Goal: Task Accomplishment & Management: Manage account settings

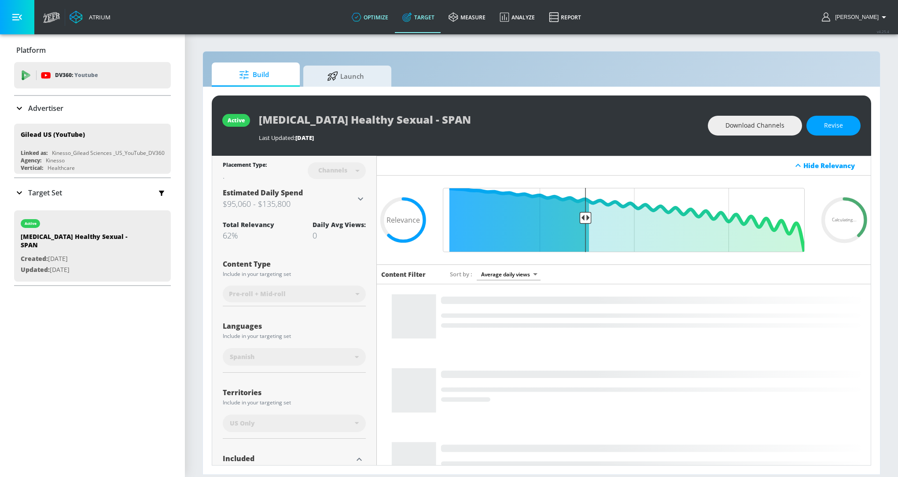
click at [376, 18] on link "optimize" at bounding box center [370, 17] width 51 height 32
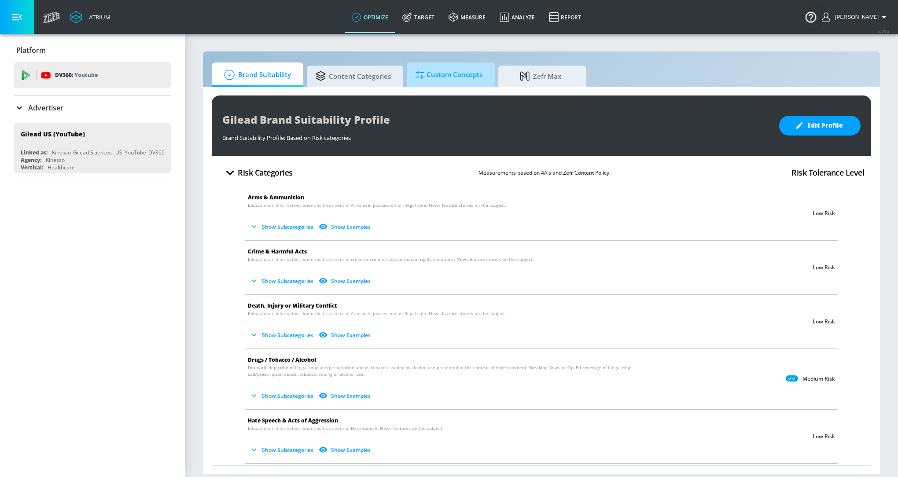
click at [431, 75] on span "Custom Concepts" at bounding box center [448, 74] width 67 height 21
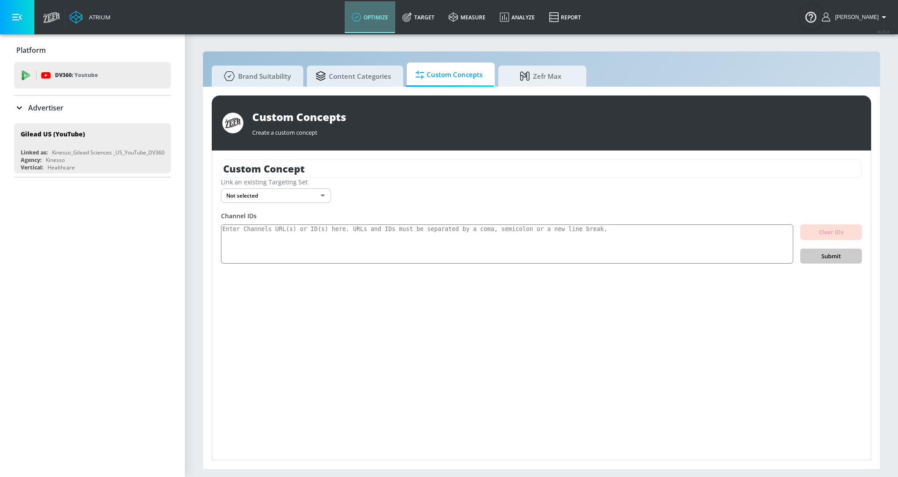
click at [361, 17] on icon at bounding box center [357, 17] width 10 height 10
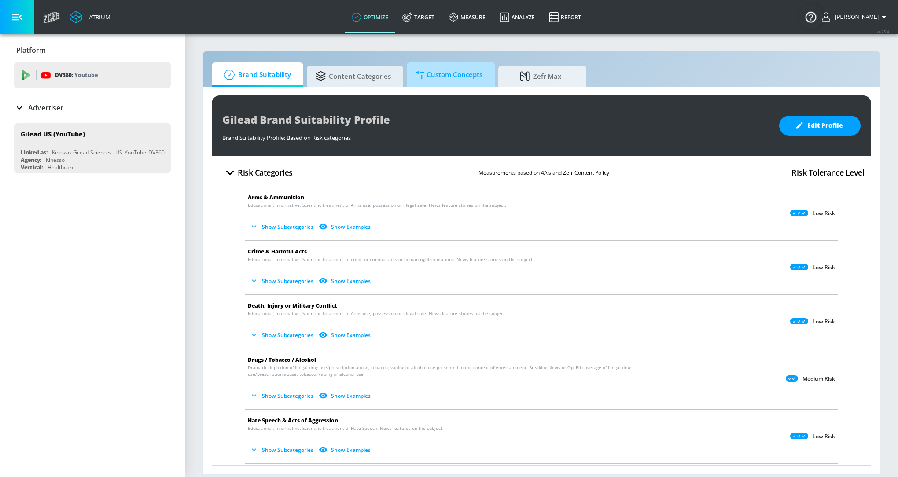
click at [431, 78] on span "Custom Concepts" at bounding box center [448, 74] width 67 height 21
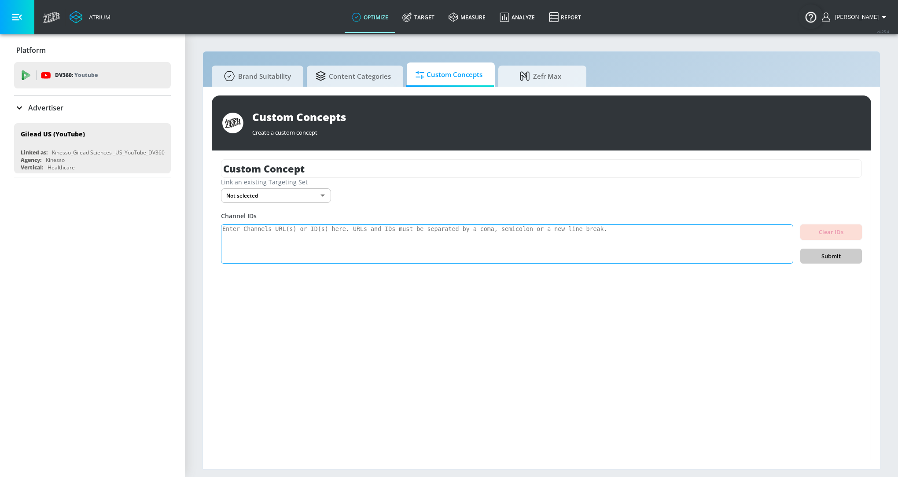
click at [358, 246] on textarea at bounding box center [507, 244] width 572 height 40
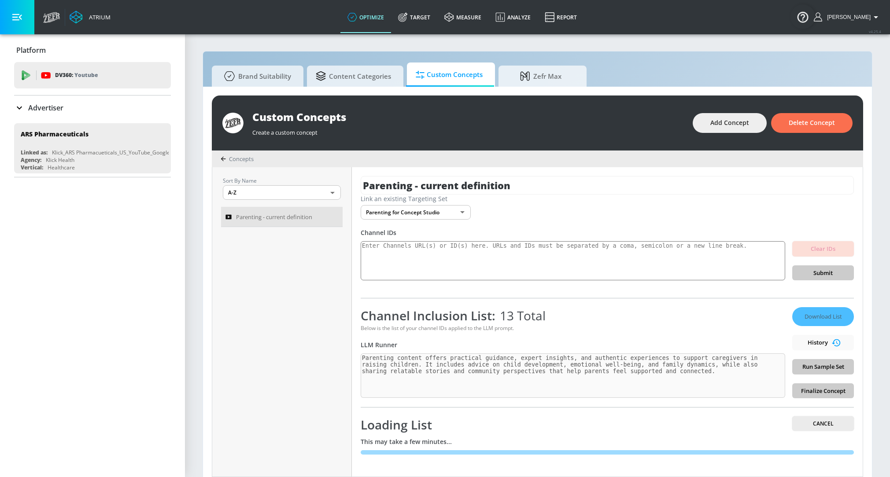
scroll to position [8, 0]
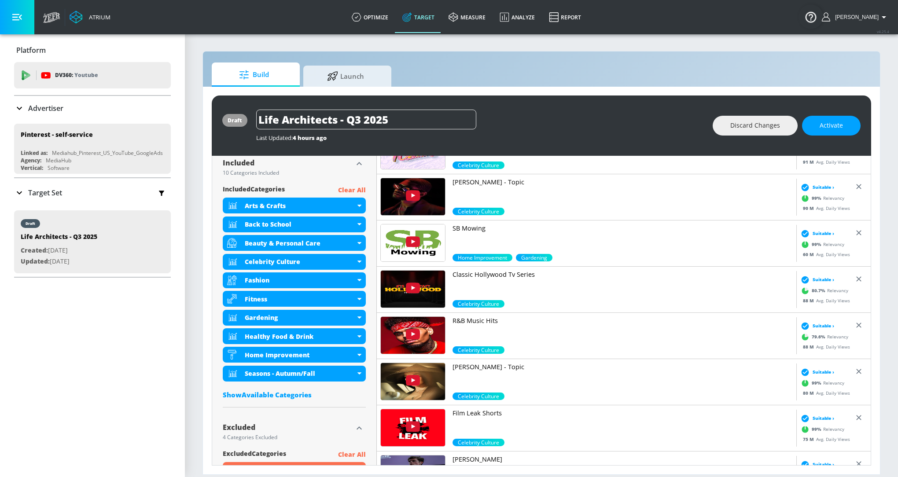
scroll to position [294, 0]
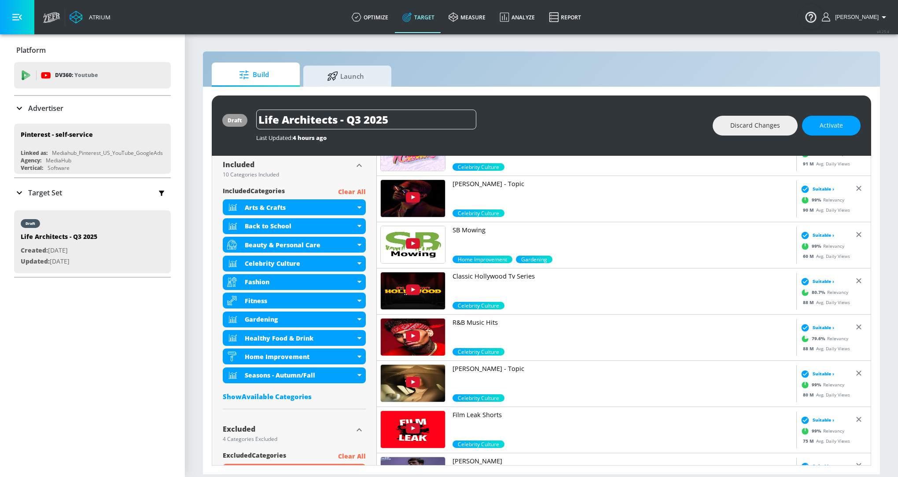
click at [41, 194] on p "Target Set" at bounding box center [45, 193] width 34 height 10
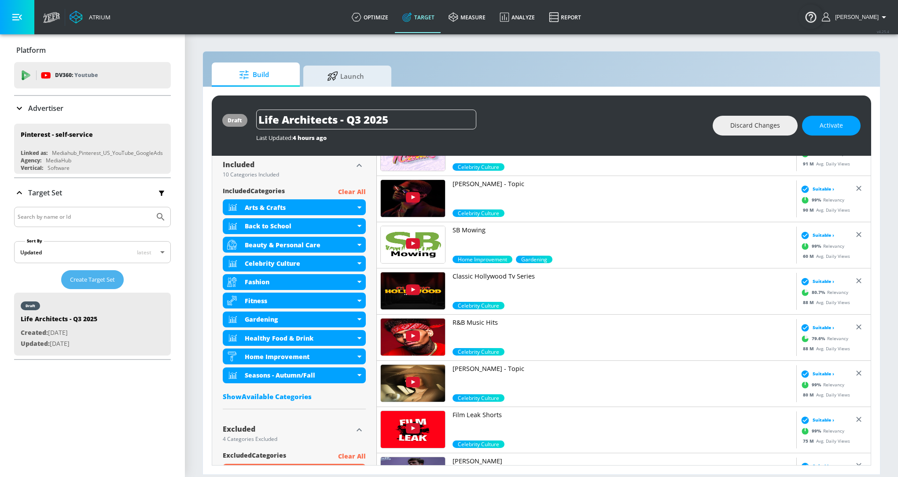
click at [89, 279] on span "Create Target Set" at bounding box center [92, 280] width 45 height 10
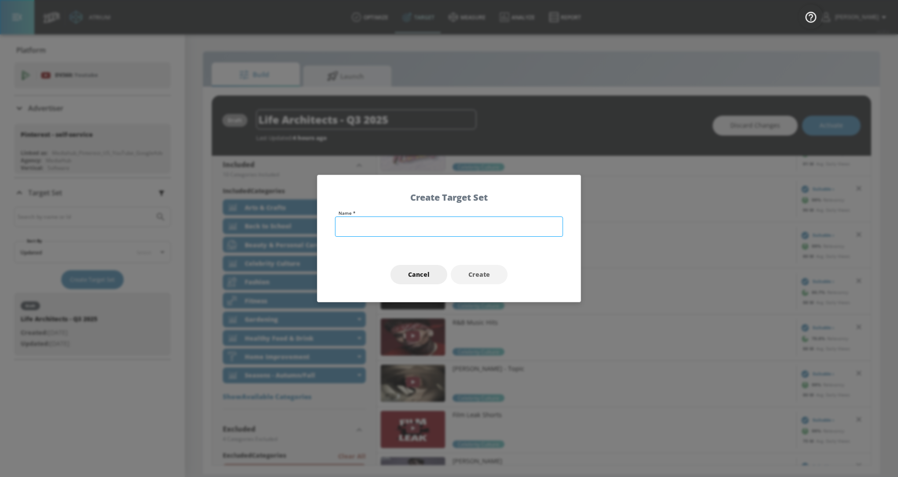
click at [370, 227] on input "text" at bounding box center [449, 227] width 228 height 20
type input "L"
type input "Fashion, Beauty, Sports"
click at [483, 267] on button "Create" at bounding box center [479, 275] width 57 height 20
type input "Fashion, Beauty, Sports"
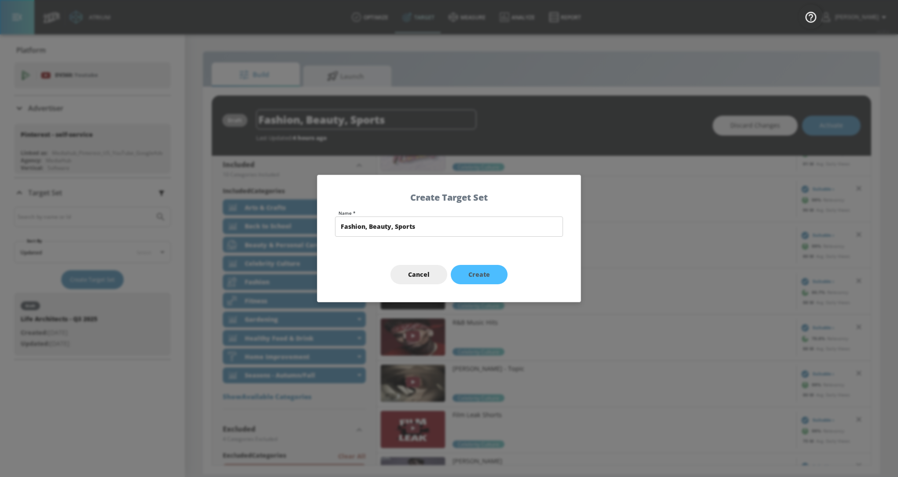
type input "0.05"
type input "avg_daily_views_last_7_days"
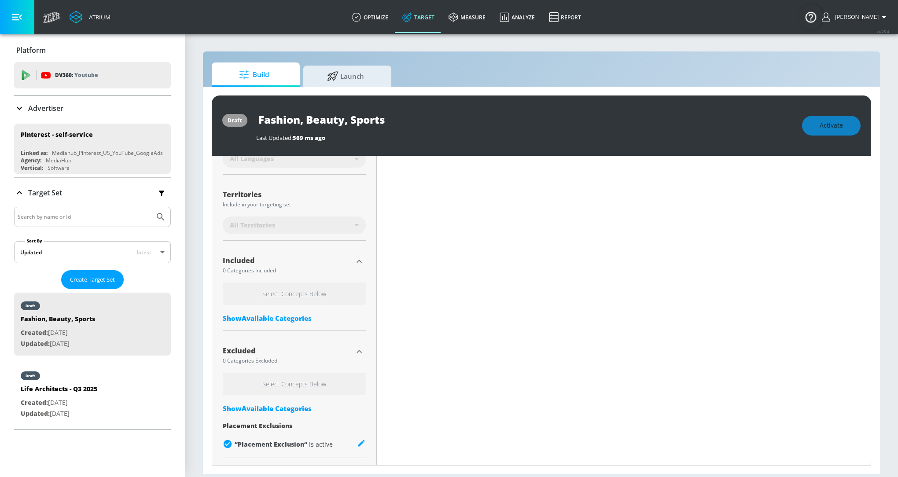
scroll to position [209, 0]
type input "0.7"
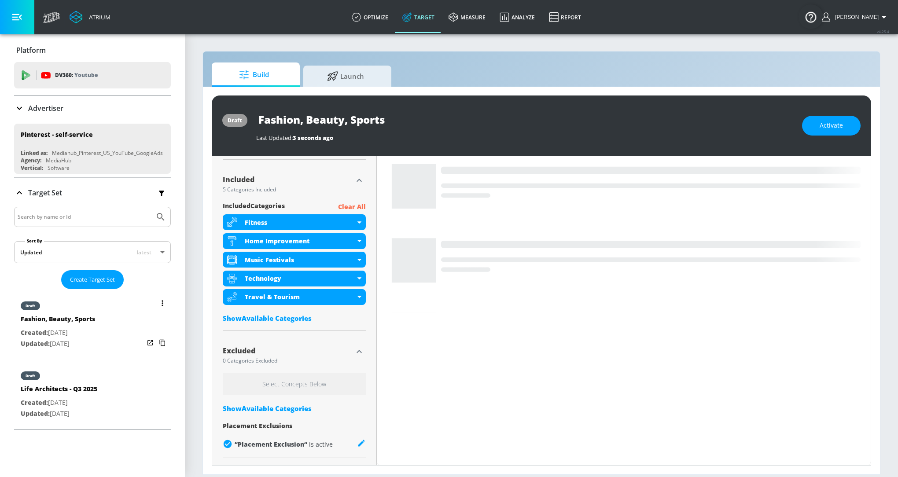
click at [162, 301] on icon "list of Target Set" at bounding box center [163, 303] width 2 height 6
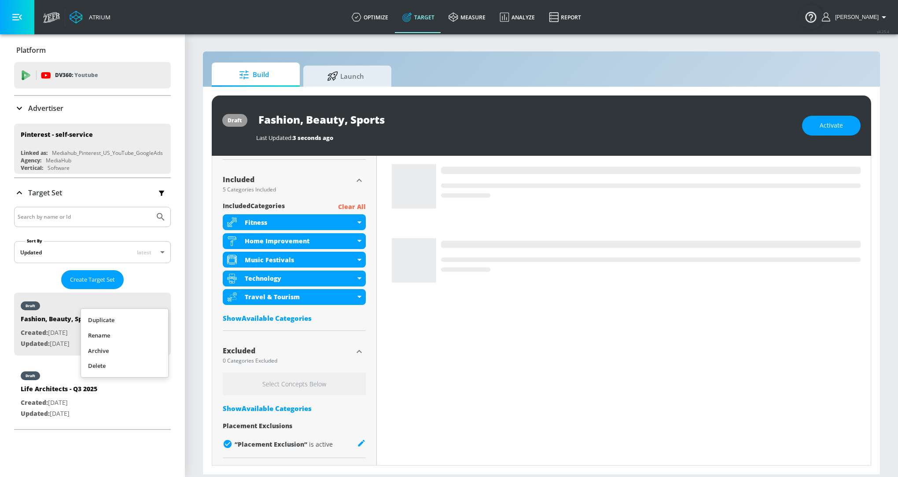
click at [133, 333] on li "Rename" at bounding box center [124, 335] width 87 height 15
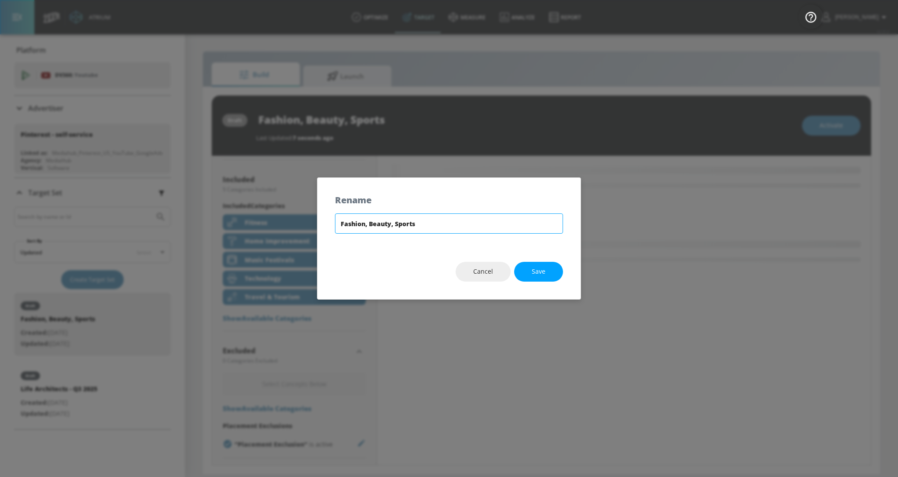
click at [409, 222] on input "Fashion, Beauty, Sports" at bounding box center [449, 223] width 228 height 20
type input "Fashion, Beauty, Home, Food"
click at [542, 280] on button "Save" at bounding box center [538, 272] width 49 height 20
type input "Fashion, Beauty, Home, Food"
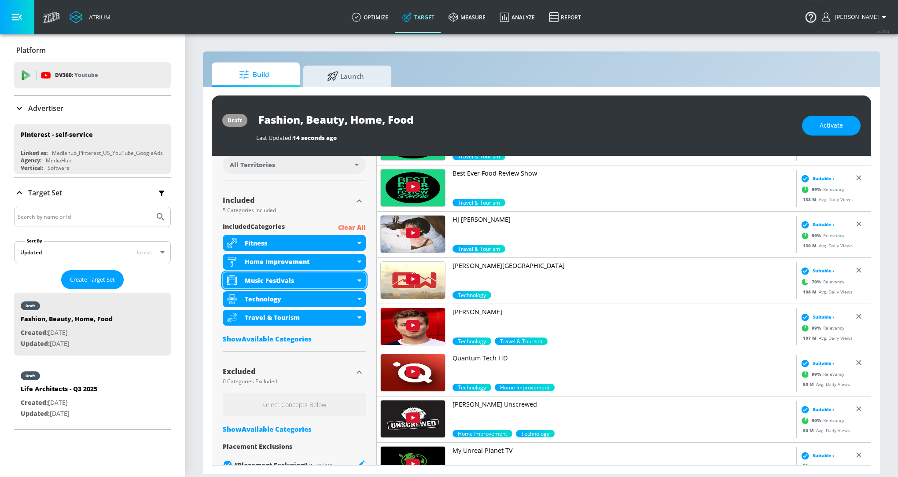
scroll to position [256, 0]
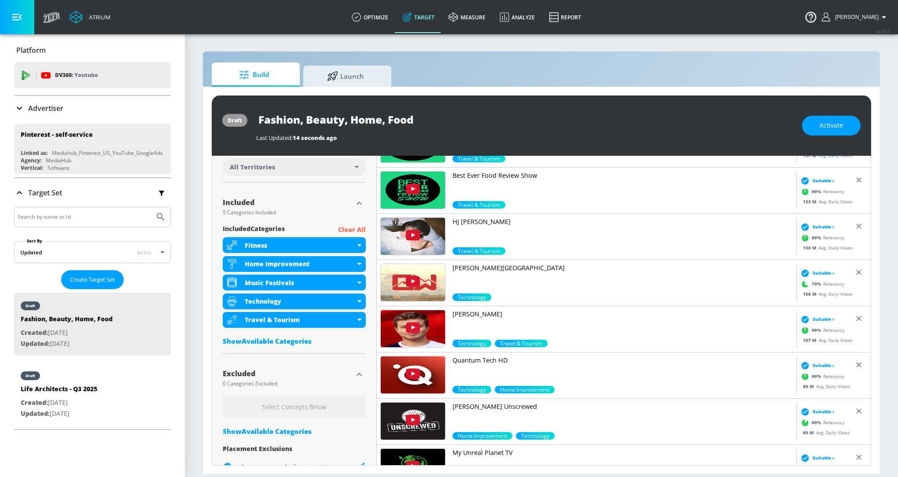
click at [272, 339] on div "Show Available Categories" at bounding box center [294, 341] width 143 height 9
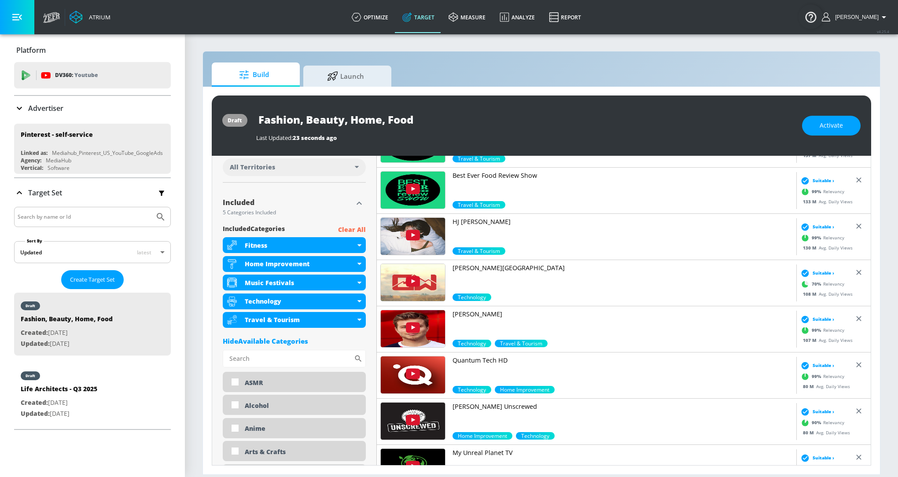
click at [356, 228] on p "Clear All" at bounding box center [352, 229] width 28 height 11
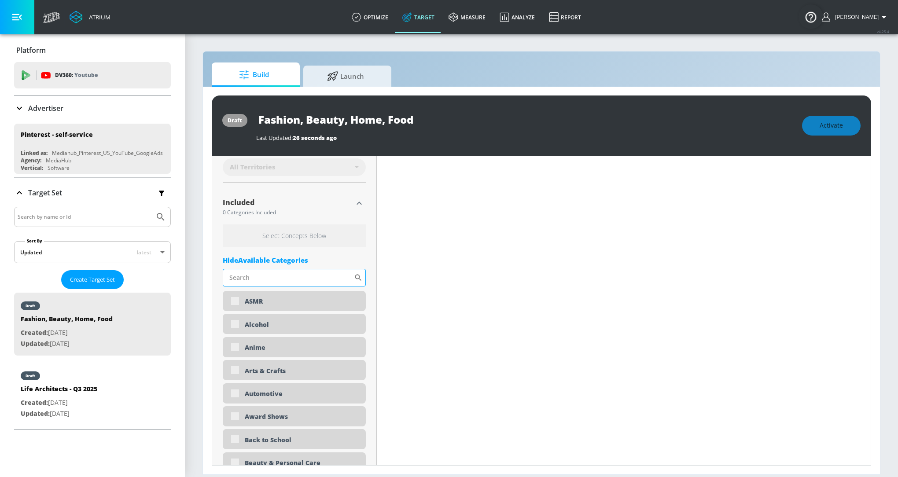
click at [319, 274] on input "Sort By" at bounding box center [288, 278] width 131 height 18
type input "fas"
click at [303, 307] on div "Fashion" at bounding box center [294, 301] width 143 height 21
click at [233, 301] on div "Fashion" at bounding box center [294, 301] width 143 height 21
type input "Fashion, Beauty, Sports"
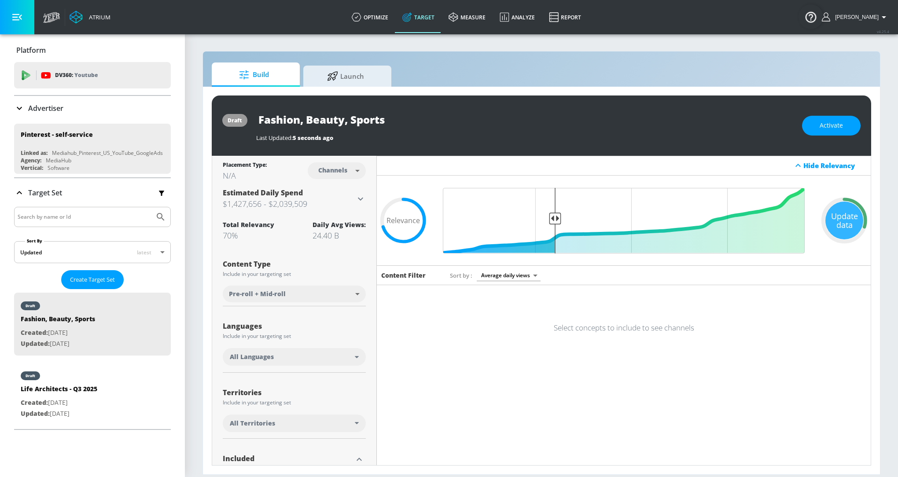
scroll to position [273, 0]
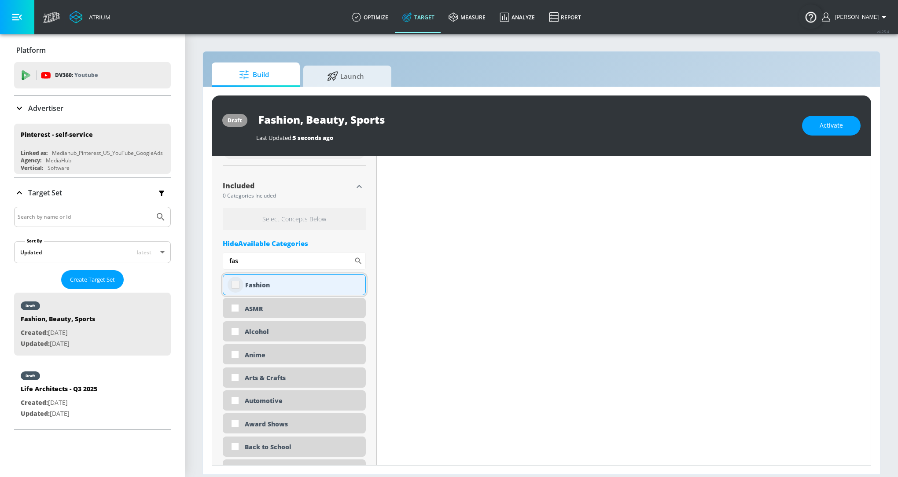
click at [236, 283] on input "checkbox" at bounding box center [236, 285] width 16 height 16
checkbox input "true"
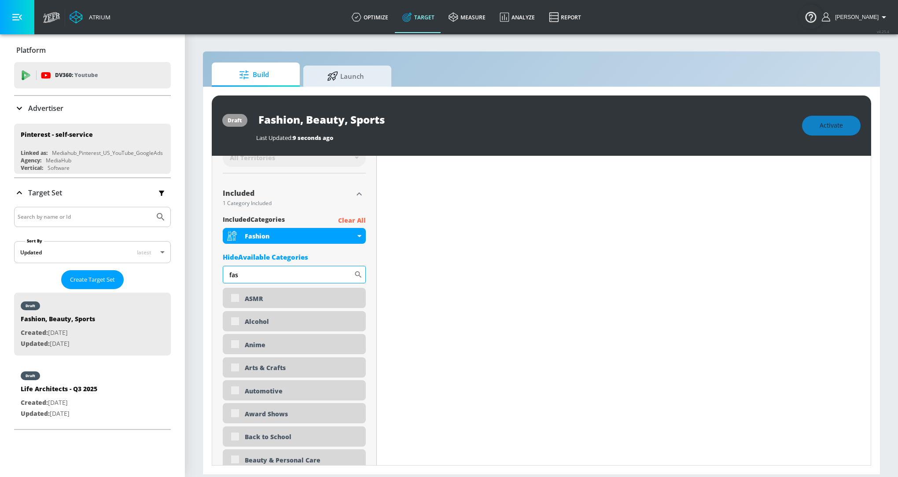
scroll to position [280, 0]
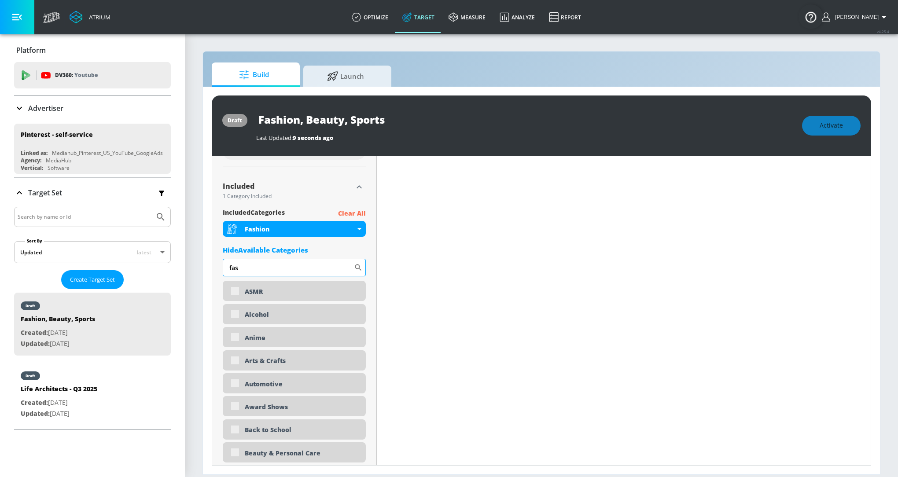
click at [265, 264] on input "fas" at bounding box center [288, 268] width 131 height 18
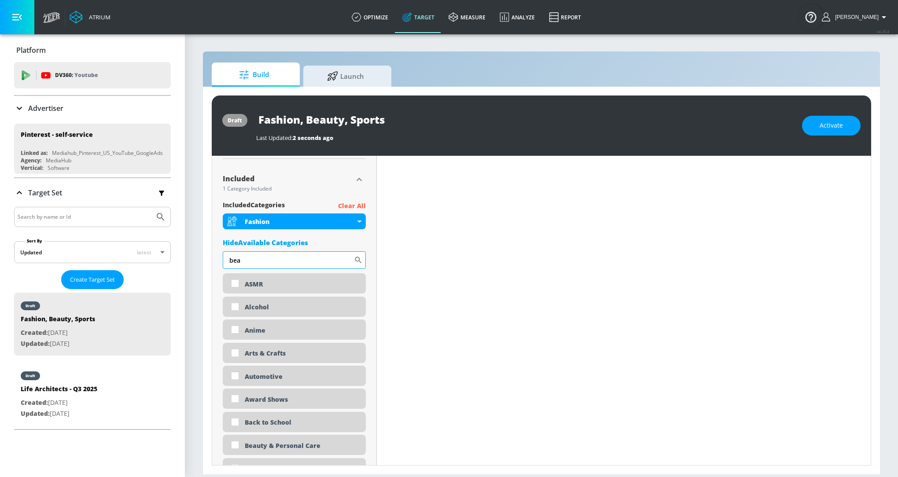
scroll to position [273, 0]
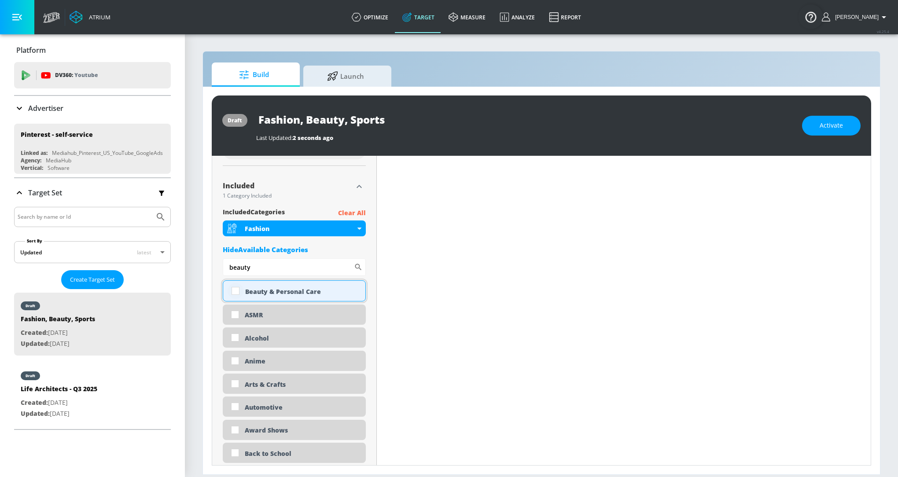
type input "beauty"
click at [238, 290] on input "checkbox" at bounding box center [236, 291] width 16 height 16
checkbox input "true"
click at [273, 268] on input "beauty" at bounding box center [288, 267] width 131 height 18
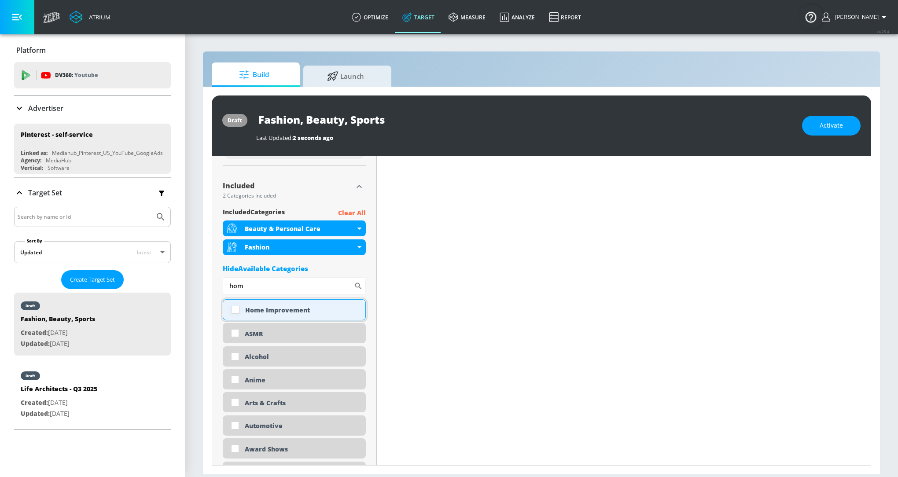
type input "hom"
click at [234, 311] on input "checkbox" at bounding box center [236, 310] width 16 height 16
checkbox input "true"
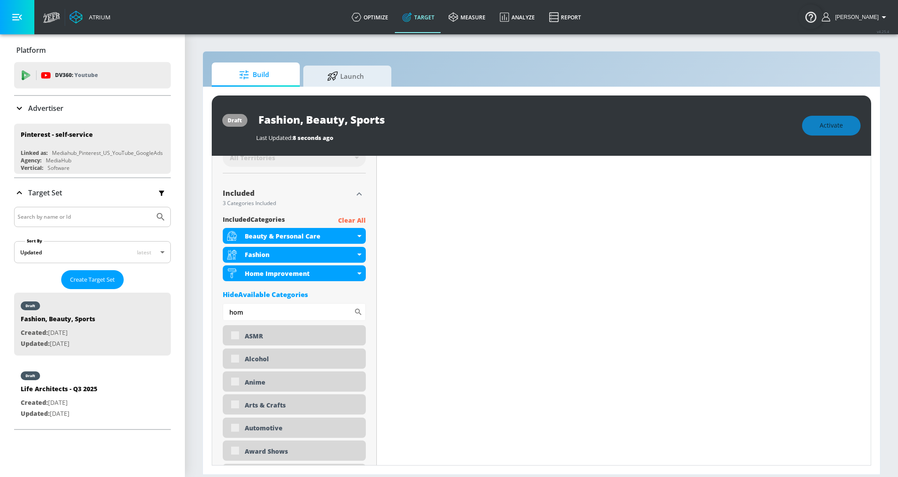
scroll to position [280, 0]
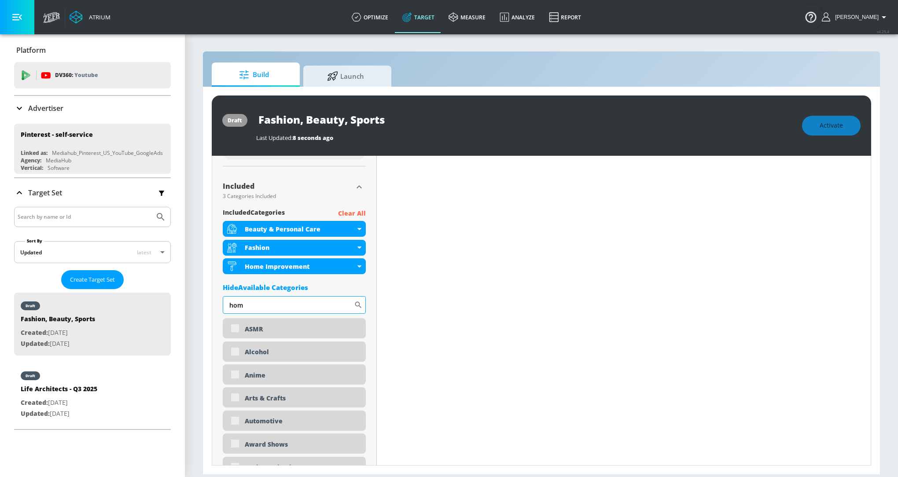
click at [300, 308] on input "hom" at bounding box center [288, 305] width 131 height 18
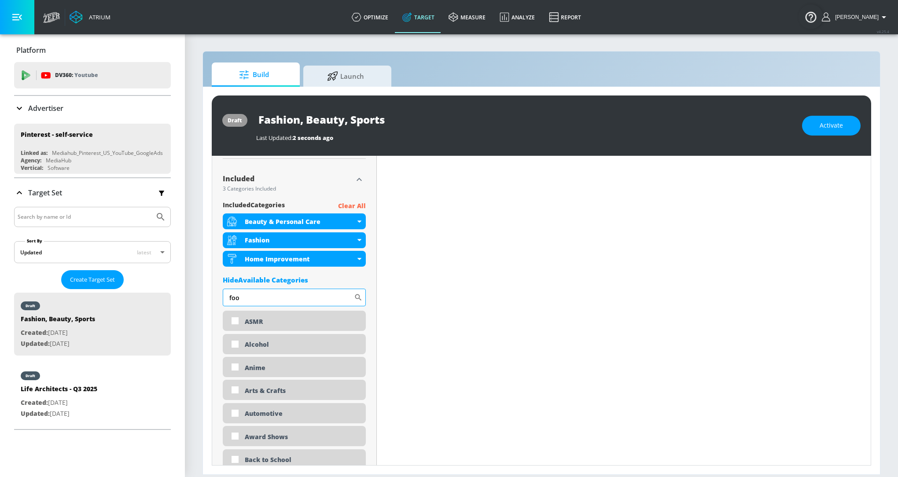
scroll to position [273, 0]
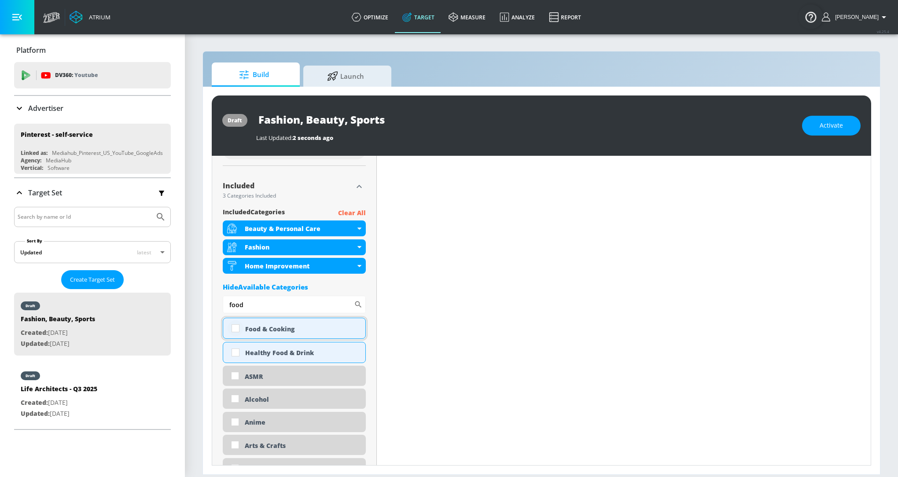
type input "food"
click at [234, 328] on input "checkbox" at bounding box center [236, 328] width 16 height 16
checkbox input "true"
click at [234, 354] on input "checkbox" at bounding box center [236, 353] width 16 height 16
checkbox input "true"
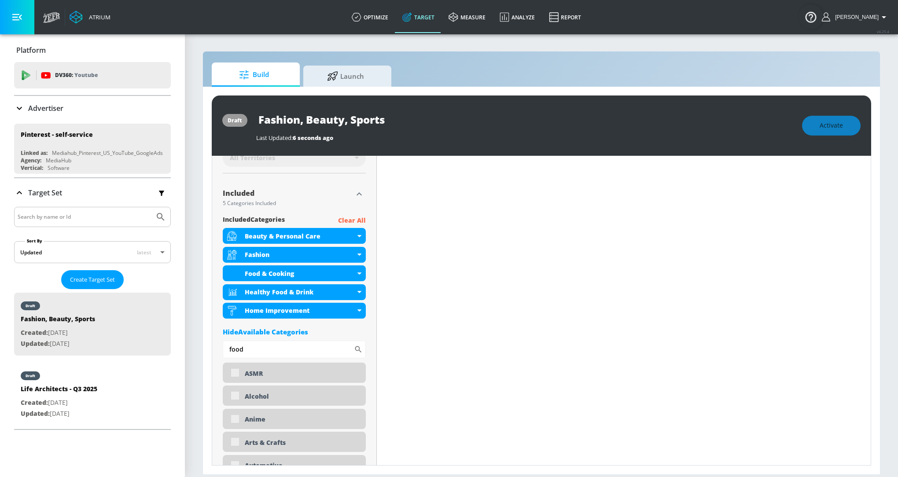
scroll to position [280, 0]
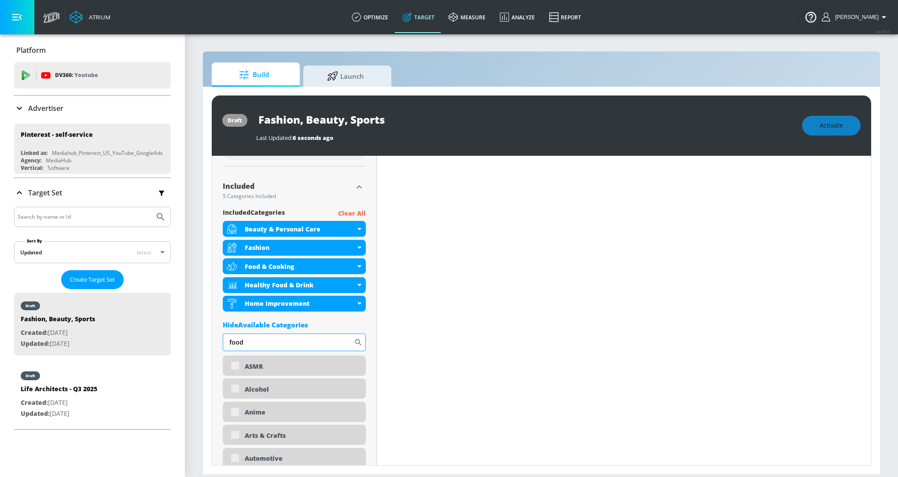
click at [250, 341] on input "food" at bounding box center [288, 343] width 131 height 18
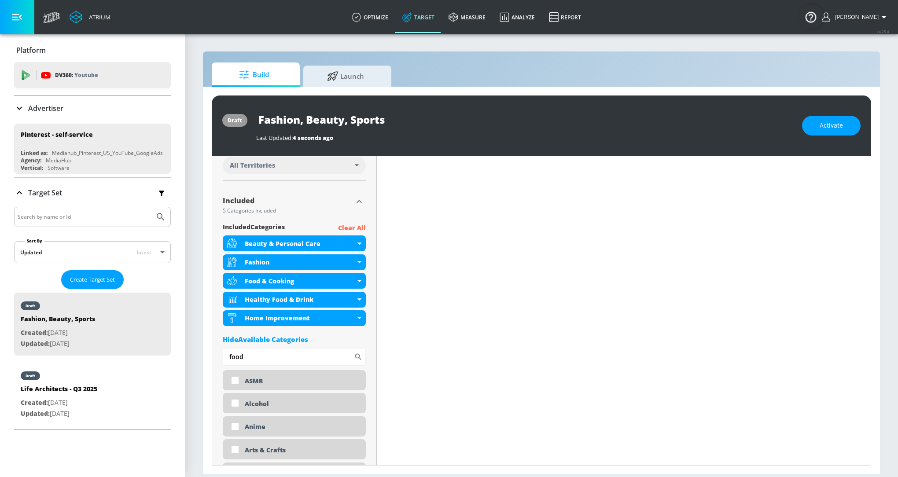
scroll to position [275, 0]
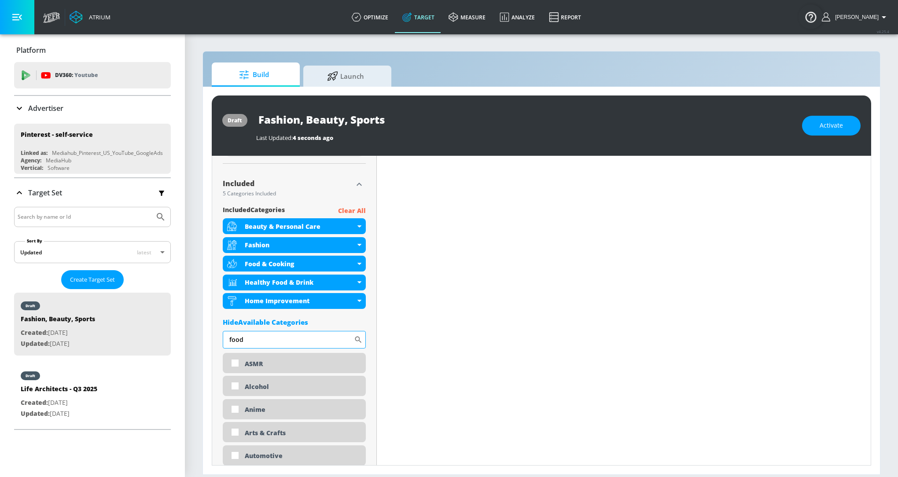
click at [297, 345] on input "food" at bounding box center [288, 340] width 131 height 18
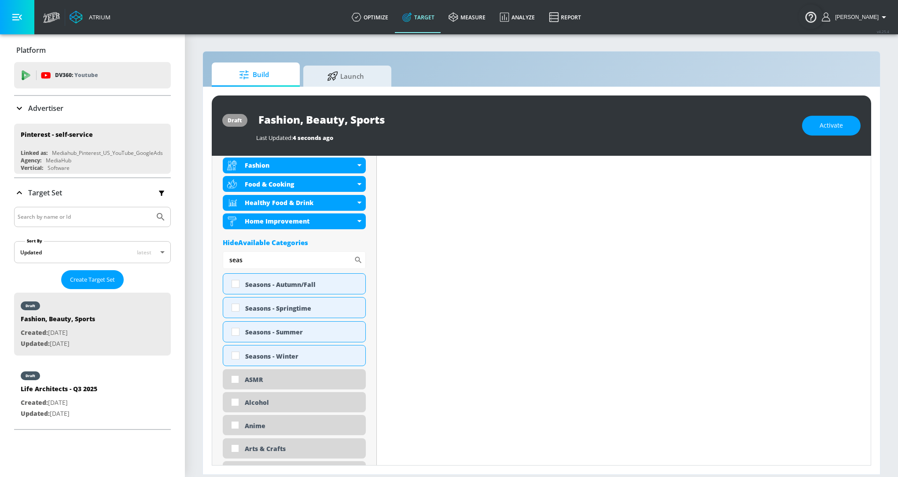
scroll to position [365, 0]
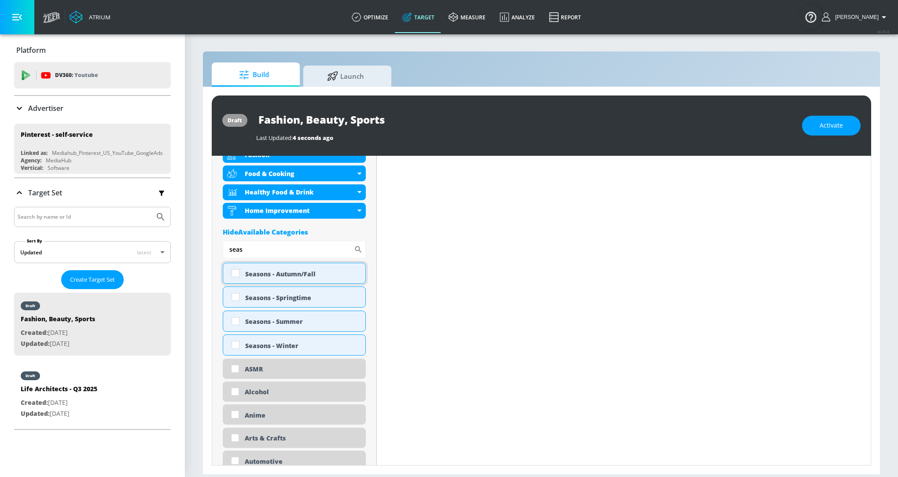
type input "seas"
click at [236, 276] on input "checkbox" at bounding box center [236, 273] width 16 height 16
checkbox input "true"
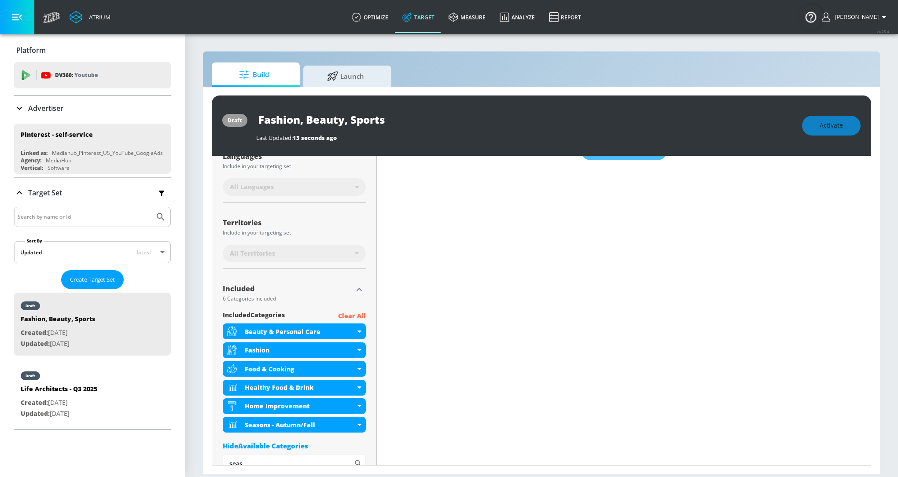
scroll to position [0, 0]
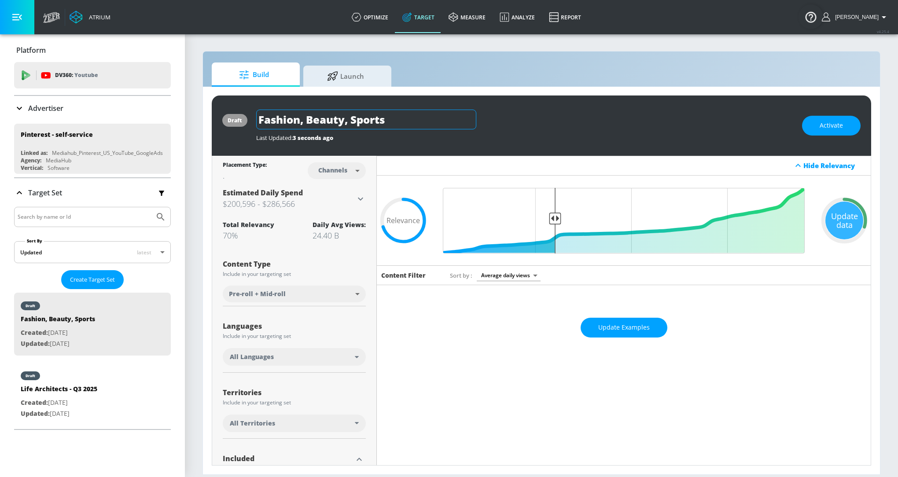
click at [342, 114] on input "Fashion, Beauty, Sports" at bounding box center [366, 120] width 220 height 20
click at [375, 114] on input "Fashion, Beauty, Sports" at bounding box center [366, 120] width 220 height 20
type input "Fashion, Beauty, Home, Food"
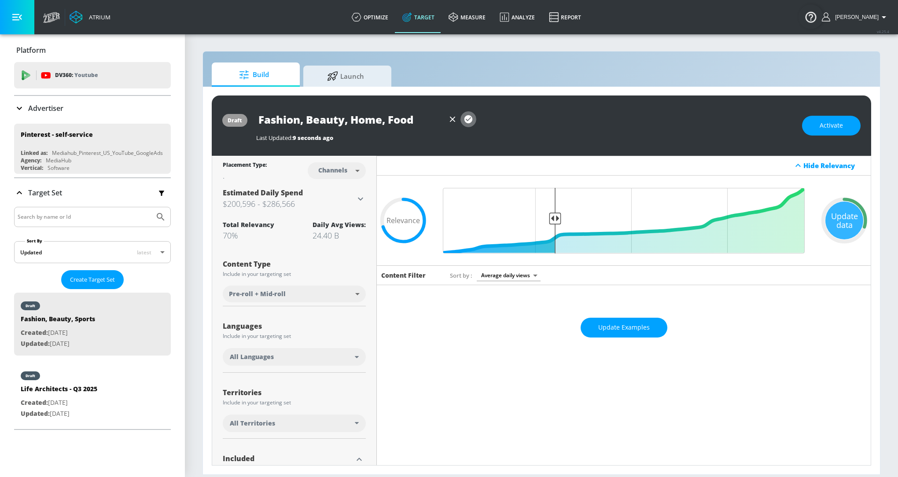
click at [469, 117] on icon "button" at bounding box center [468, 119] width 8 height 8
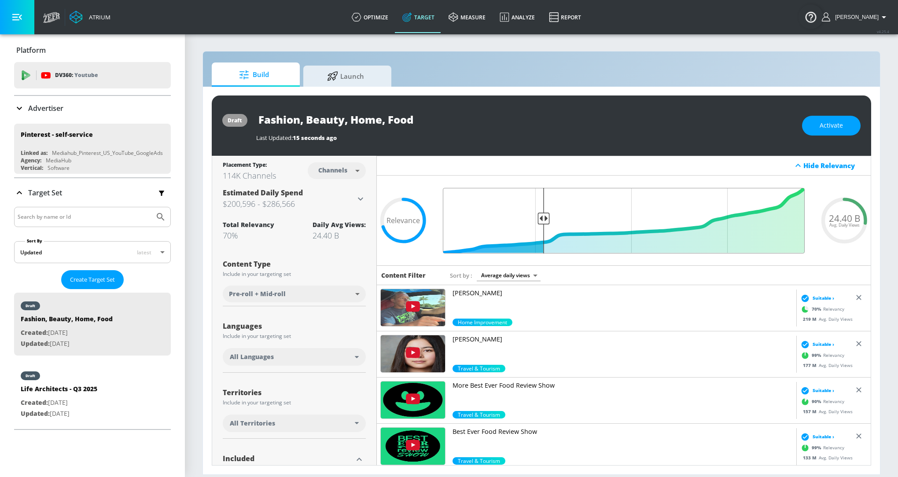
drag, startPoint x: 553, startPoint y: 217, endPoint x: 543, endPoint y: 218, distance: 10.2
type input "0.73"
click at [543, 218] on input "Final Threshold" at bounding box center [623, 221] width 371 height 66
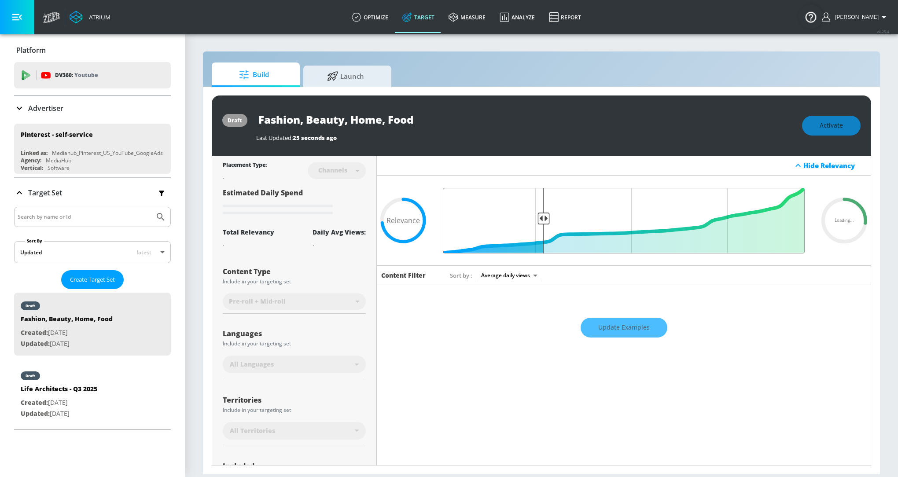
click at [543, 218] on input "Final Threshold" at bounding box center [623, 221] width 371 height 66
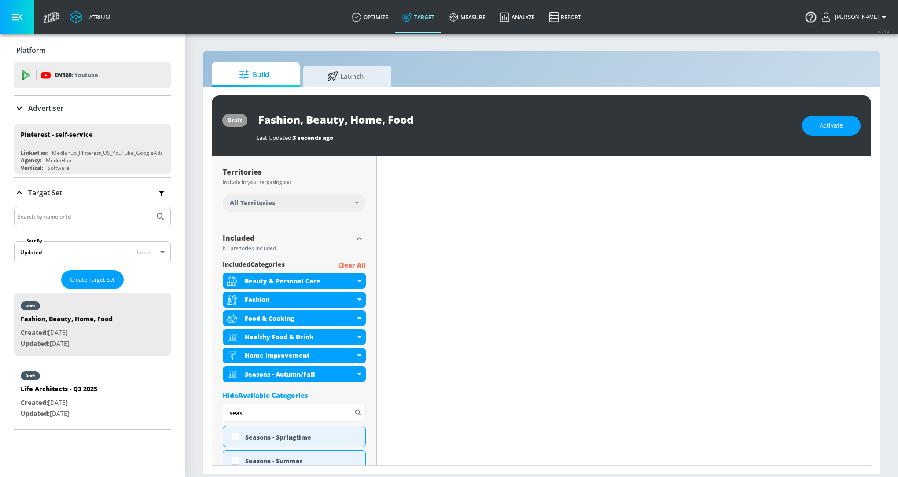
scroll to position [213, 0]
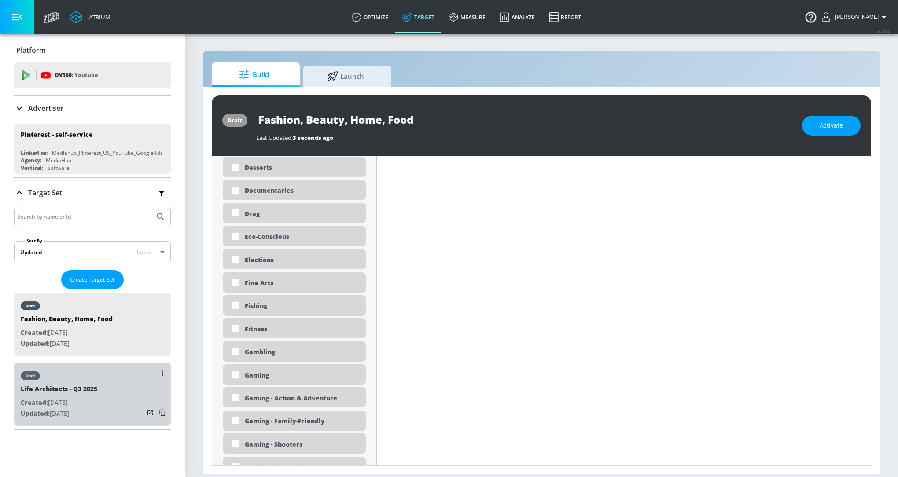
click at [108, 408] on div "draft Life Architects - Q3 2025 Created: Sep. 05, 2025 Updated: Sep. 25, 2025" at bounding box center [92, 394] width 157 height 63
type input "Life Architects - Q3 2025"
type input "0.05"
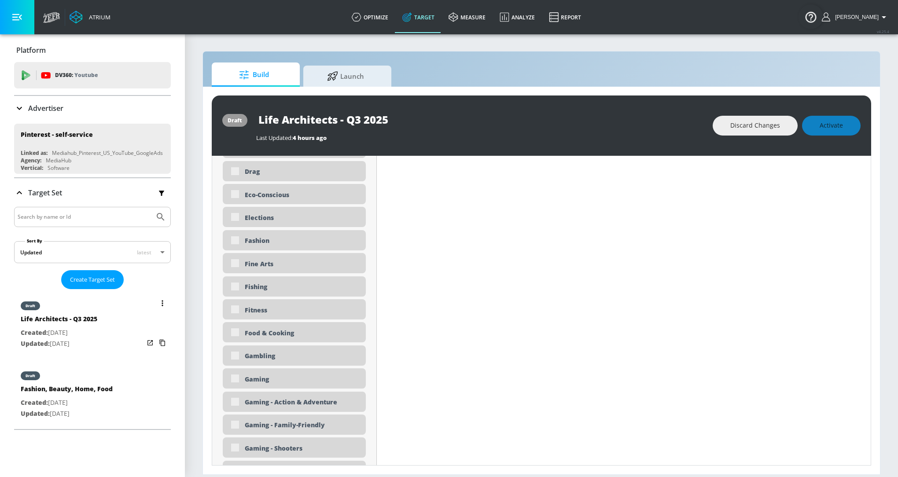
scroll to position [1050, 0]
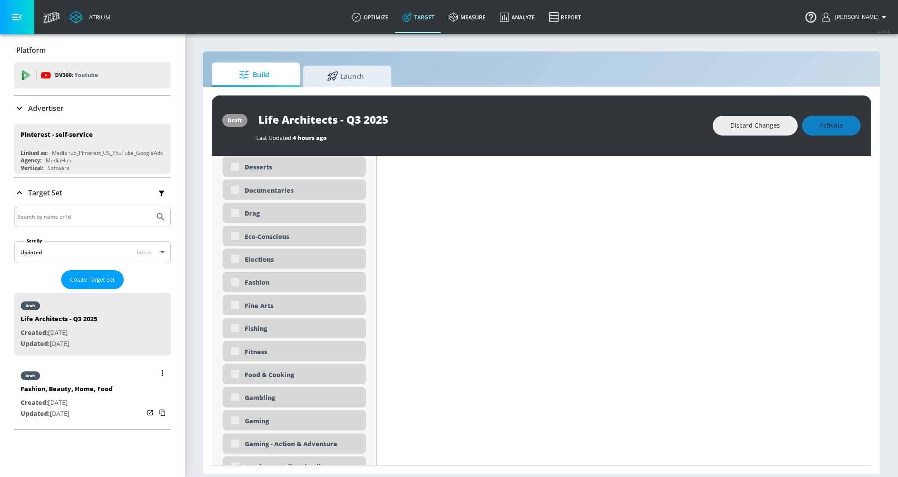
click at [62, 378] on div "draft" at bounding box center [67, 374] width 92 height 22
type input "Fashion, Beauty, Home, Food"
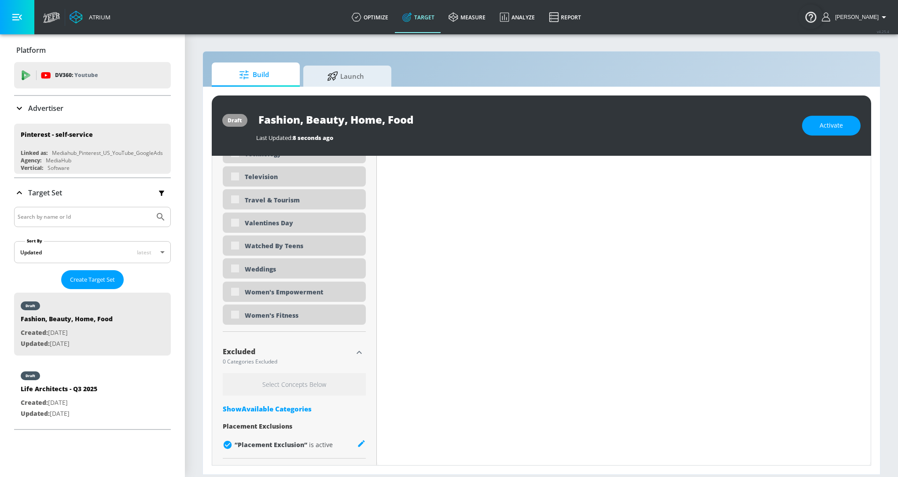
type input "0.73"
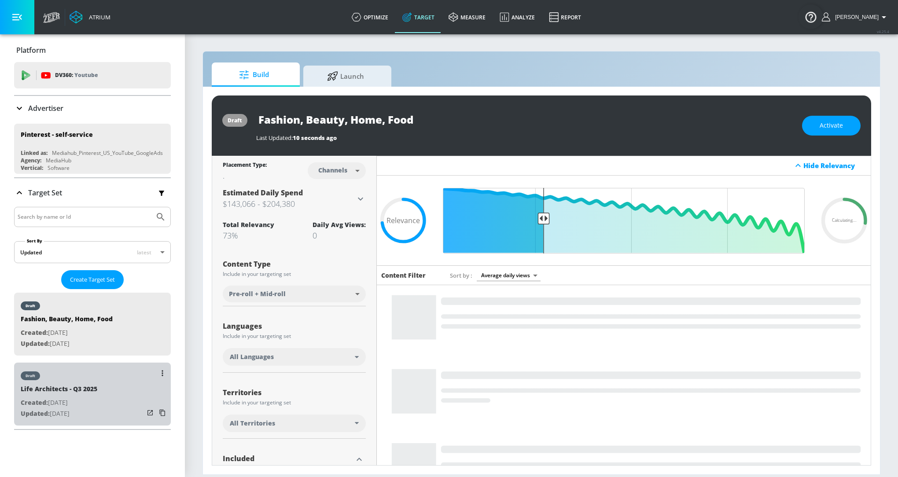
click at [60, 381] on div "draft" at bounding box center [59, 374] width 77 height 22
type input "Life Architects - Q3 2025"
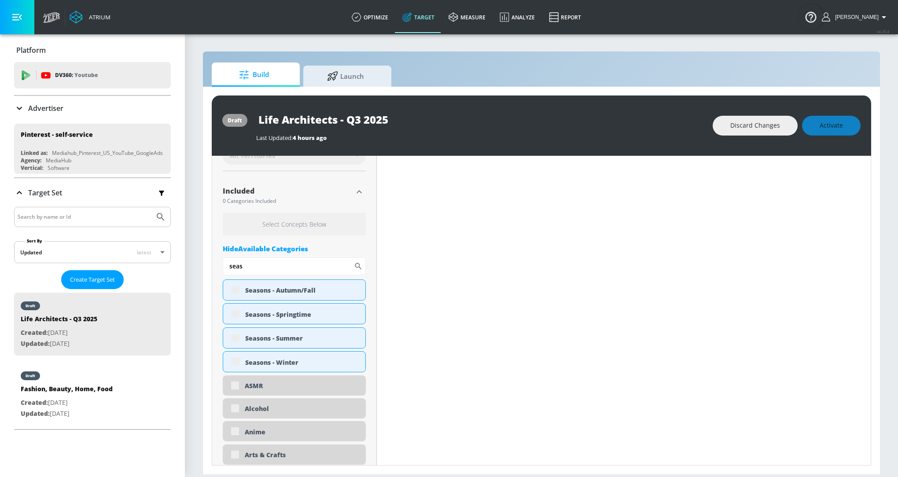
type input "0.71"
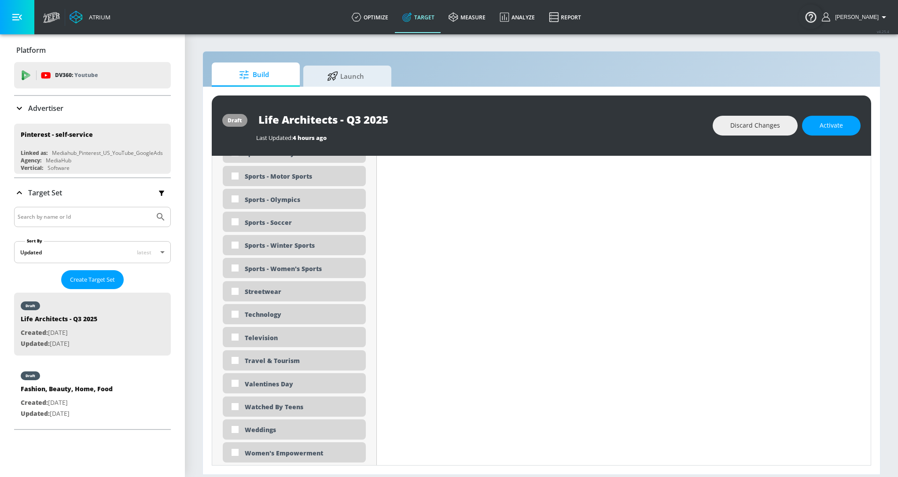
scroll to position [2649, 0]
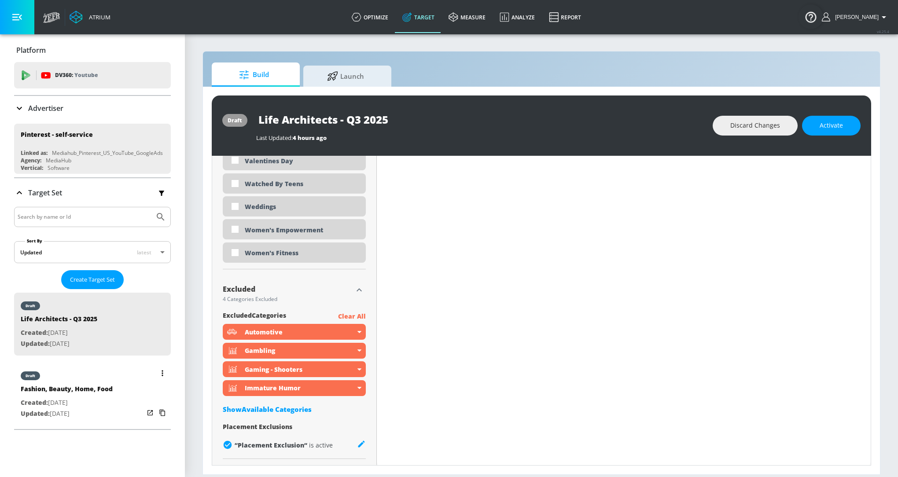
click at [70, 385] on div "Fashion, Beauty, Home, Food" at bounding box center [67, 391] width 92 height 13
type input "Fashion, Beauty, Home, Food"
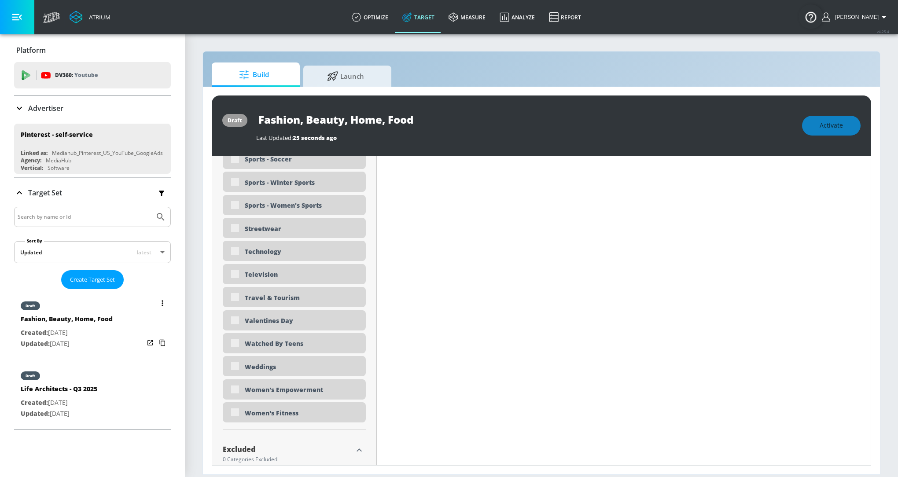
scroll to position [2747, 0]
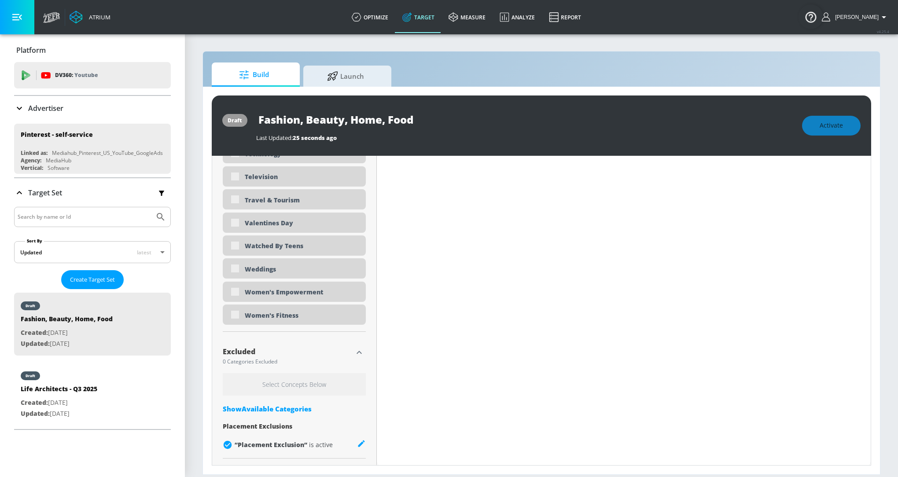
type input "0.73"
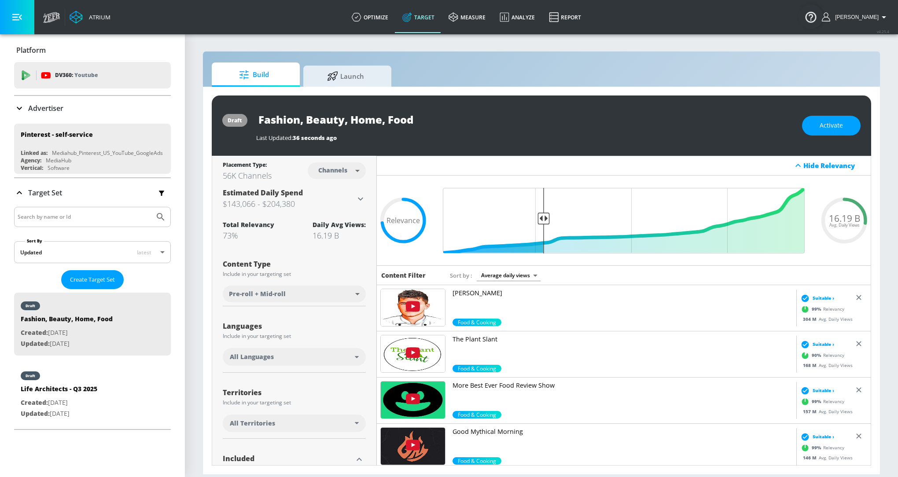
scroll to position [0, 0]
click at [486, 295] on p "Nick DiGiovanni" at bounding box center [622, 293] width 340 height 9
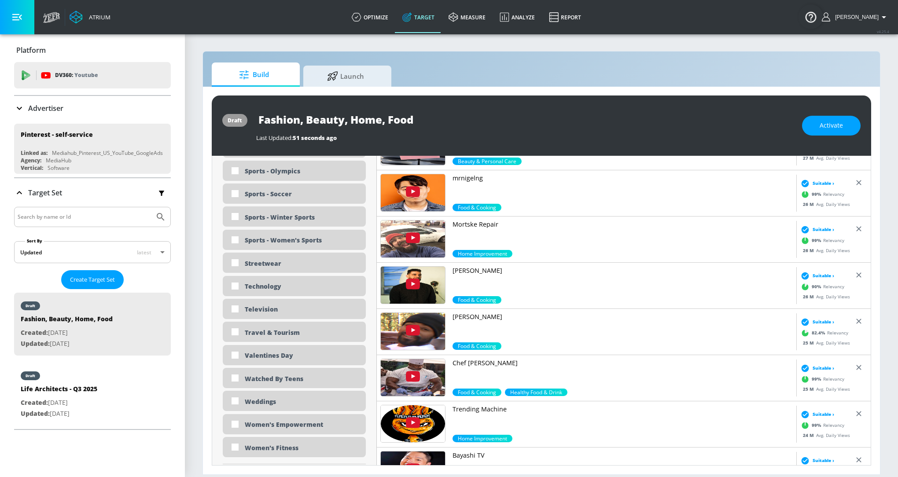
scroll to position [2697, 0]
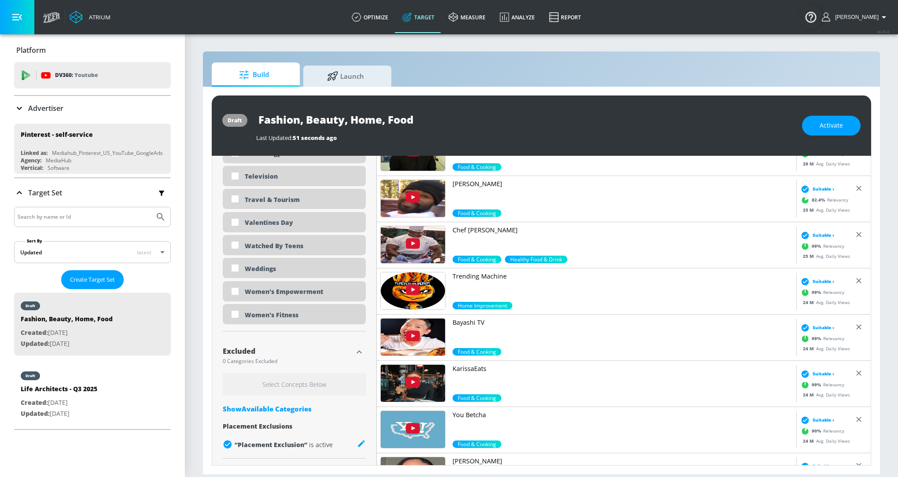
click at [259, 411] on div "Show Available Categories" at bounding box center [294, 408] width 143 height 9
click at [257, 425] on input "Sort By" at bounding box center [288, 427] width 131 height 18
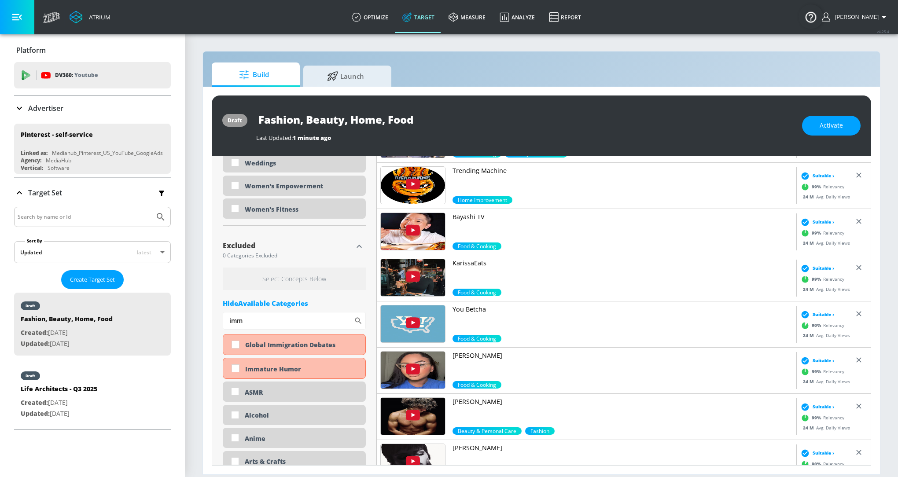
scroll to position [2807, 0]
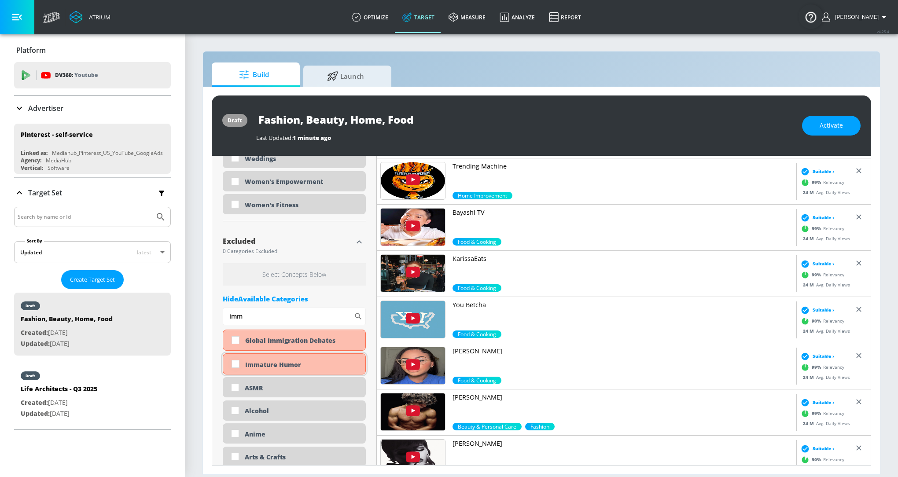
type input "imm"
click at [235, 361] on input "checkbox" at bounding box center [236, 364] width 16 height 16
checkbox input "true"
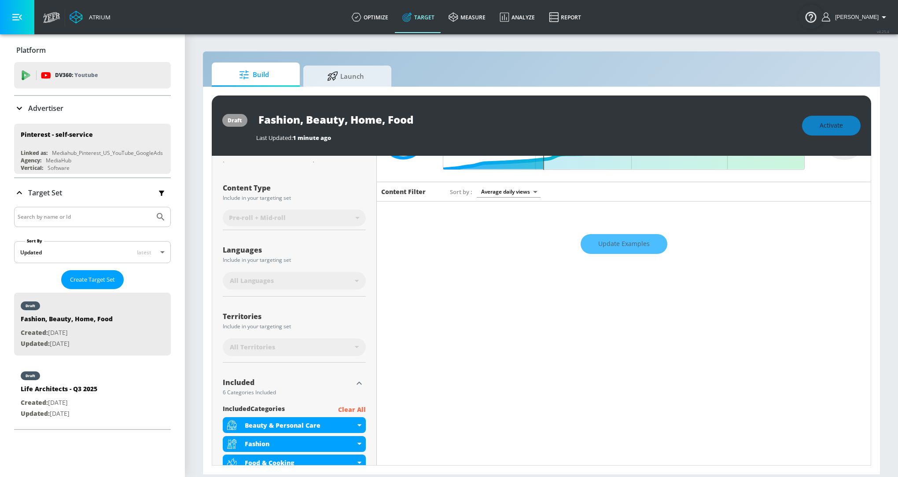
scroll to position [0, 0]
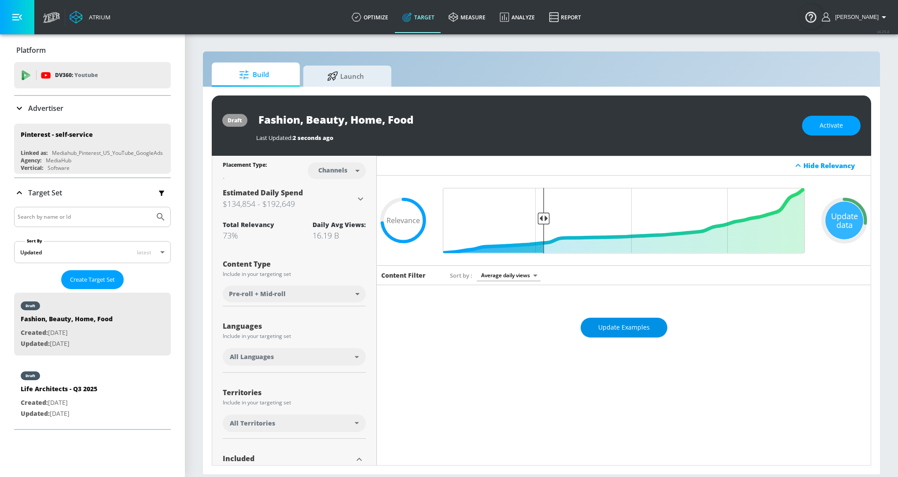
click at [612, 320] on button "Update Examples" at bounding box center [624, 328] width 87 height 20
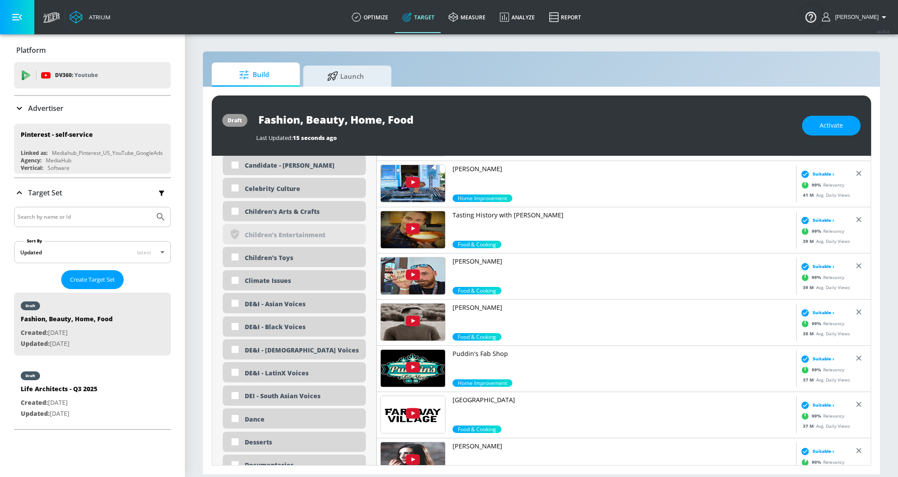
scroll to position [834, 0]
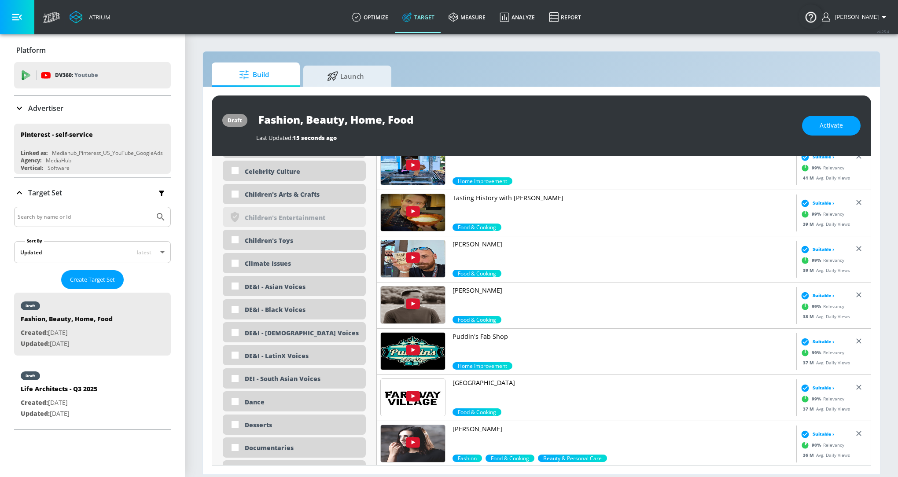
click at [469, 292] on p "Sam Jose" at bounding box center [622, 290] width 340 height 9
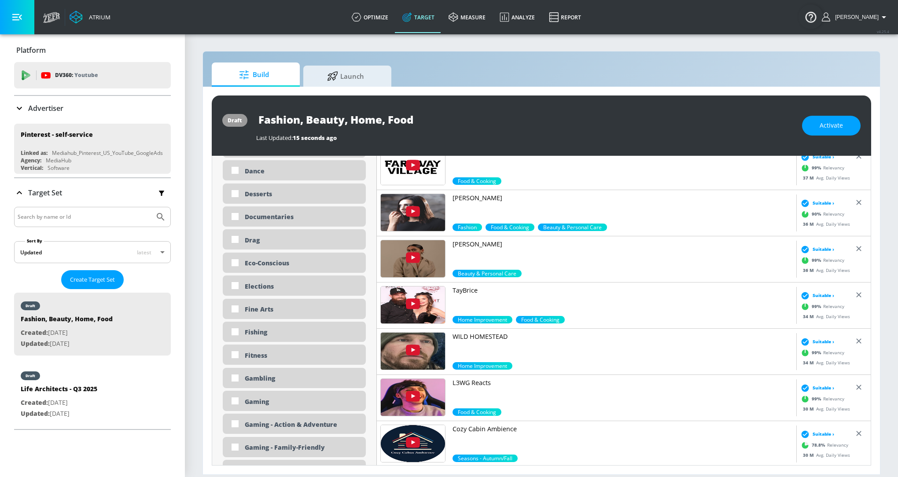
scroll to position [1069, 0]
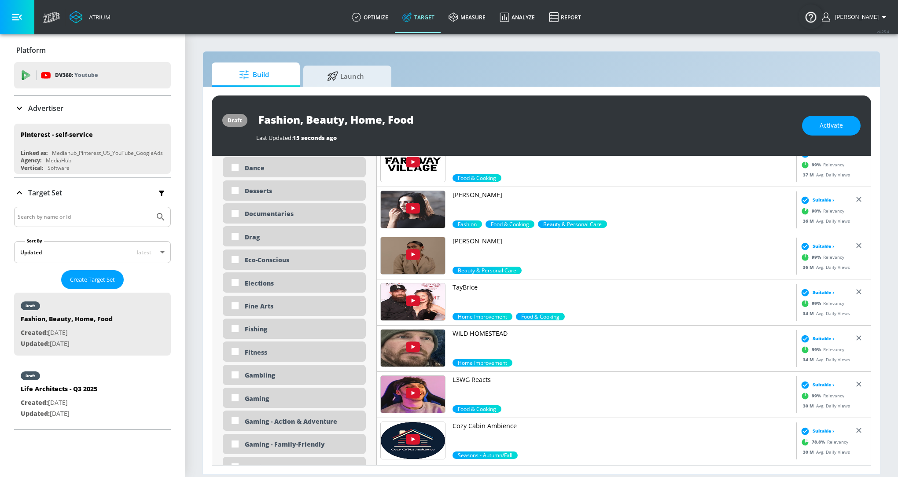
click at [511, 331] on p "WILD HOMESTEAD" at bounding box center [622, 333] width 340 height 9
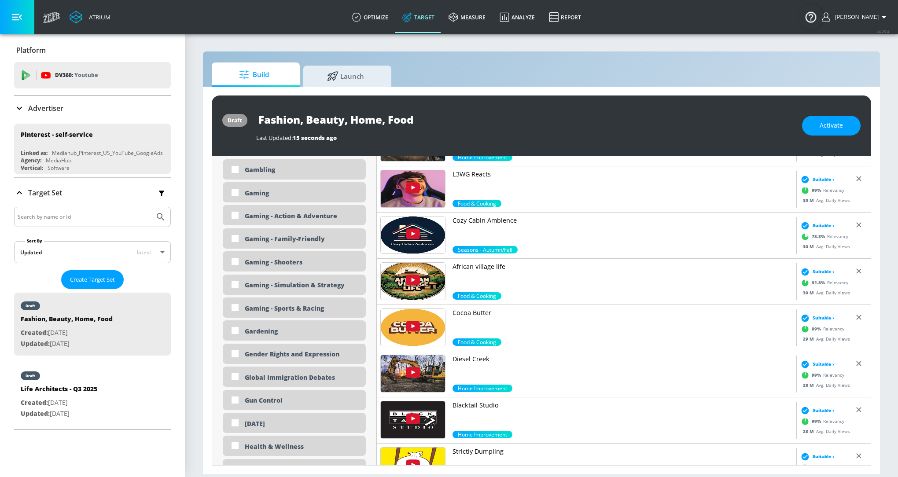
scroll to position [1275, 0]
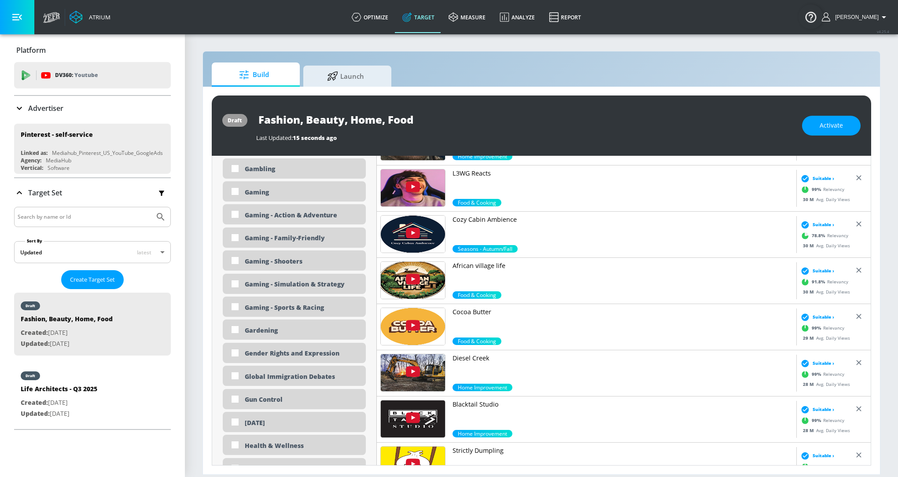
click at [498, 268] on p "African village life" at bounding box center [622, 265] width 340 height 9
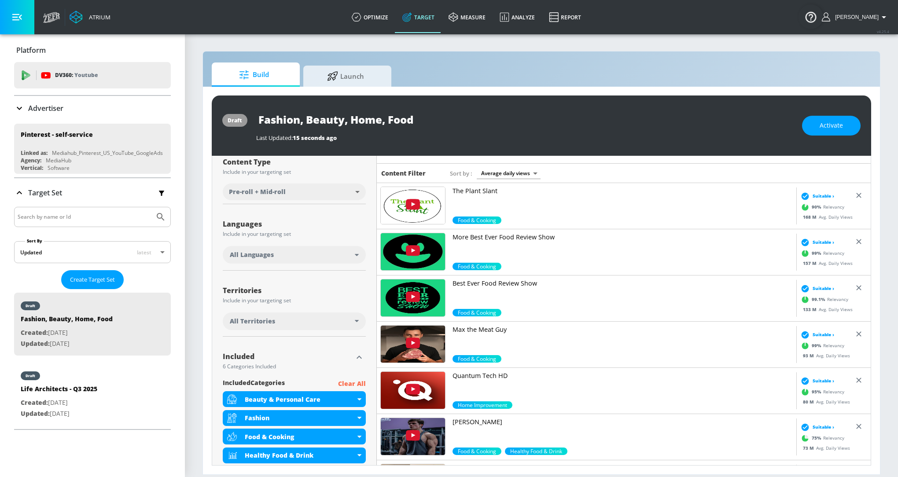
scroll to position [0, 0]
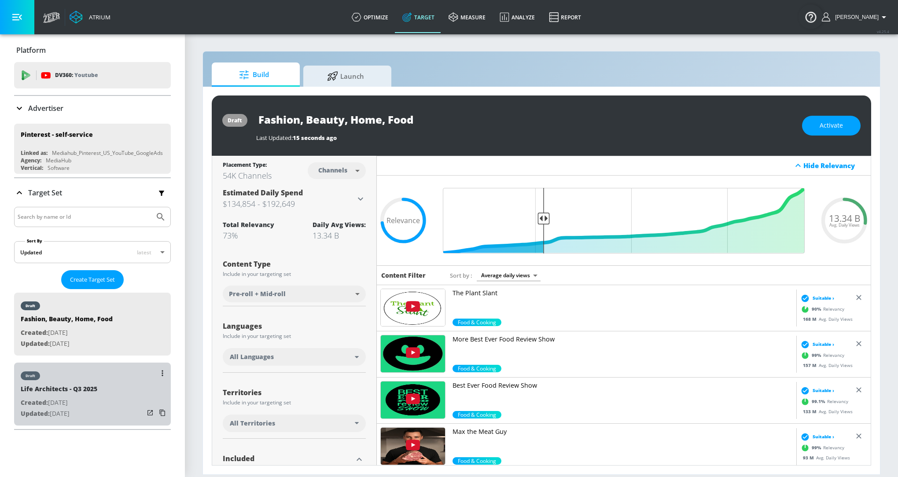
click at [77, 381] on div "draft" at bounding box center [59, 374] width 77 height 22
type input "Life Architects - Q3 2025"
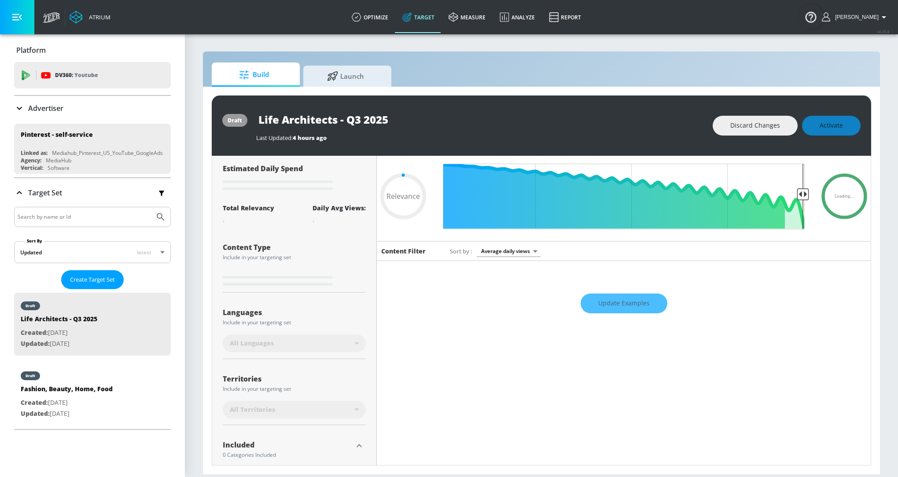
scroll to position [26, 0]
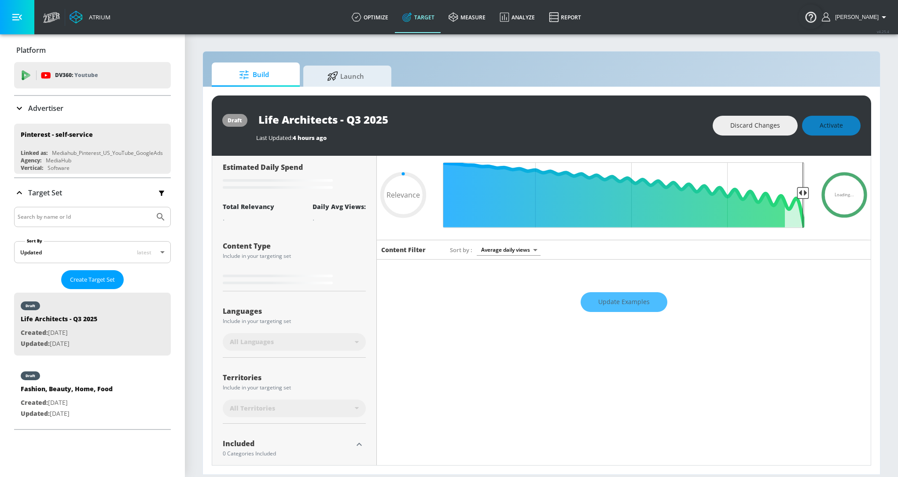
type input "0.71"
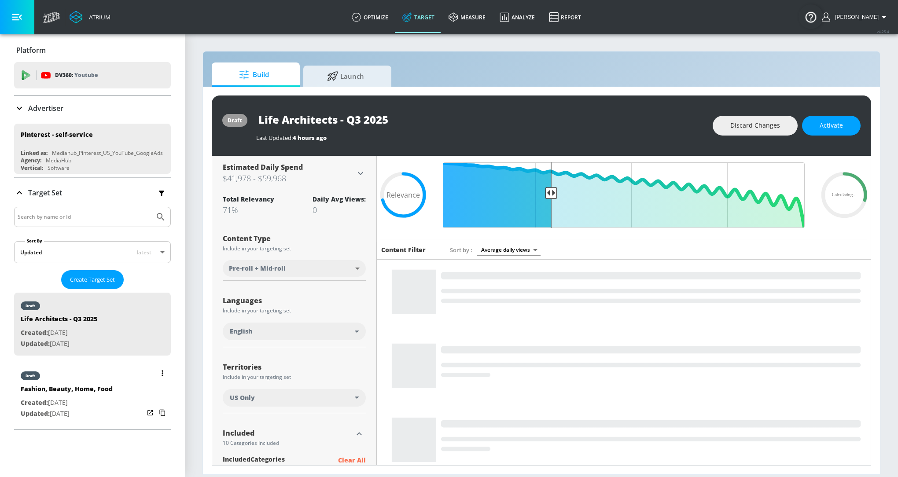
click at [109, 375] on div "draft" at bounding box center [67, 374] width 92 height 22
type input "Fashion, Beauty, Home, Food"
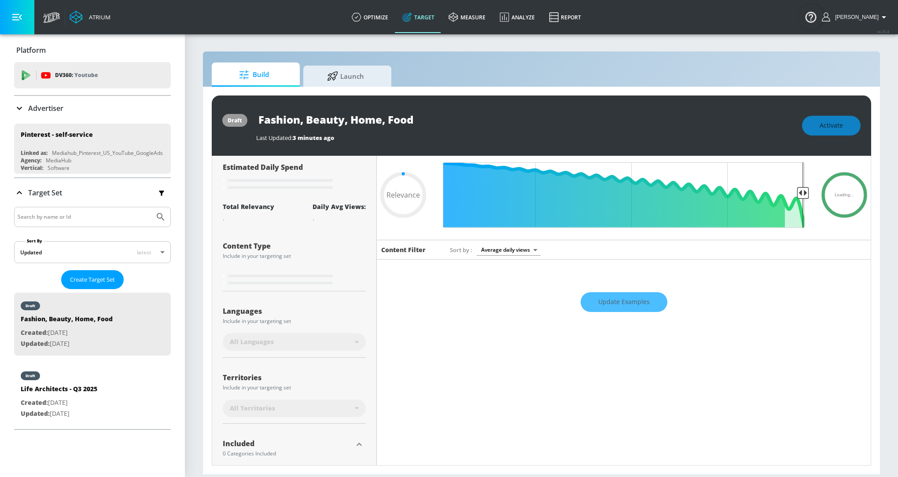
type input "0.73"
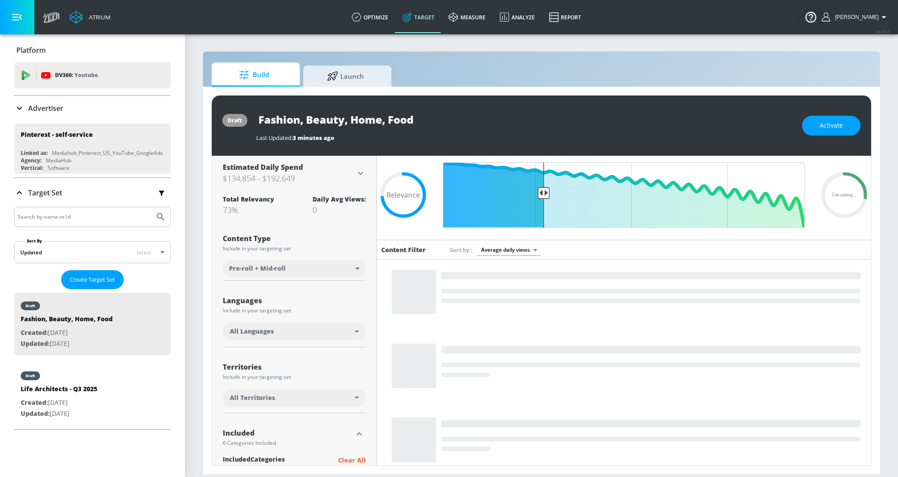
click at [295, 333] on div "All Languages" at bounding box center [292, 331] width 125 height 9
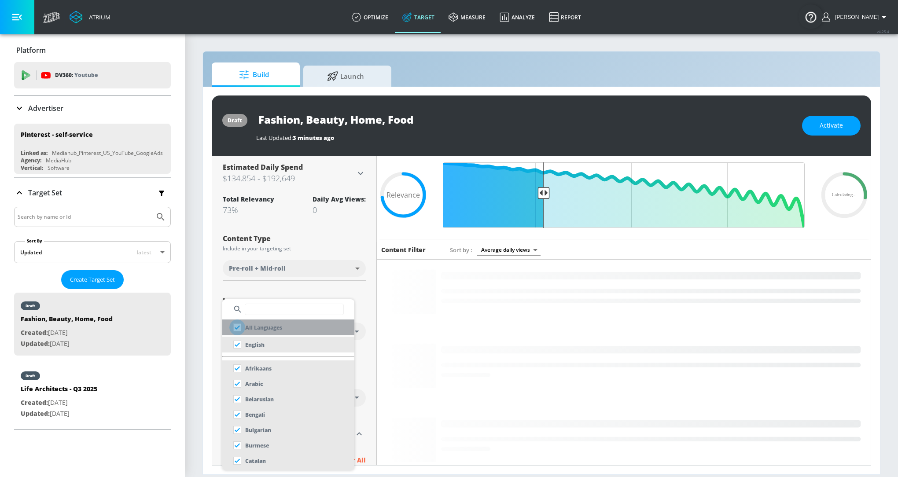
click at [239, 330] on input "checkbox" at bounding box center [237, 328] width 16 height 16
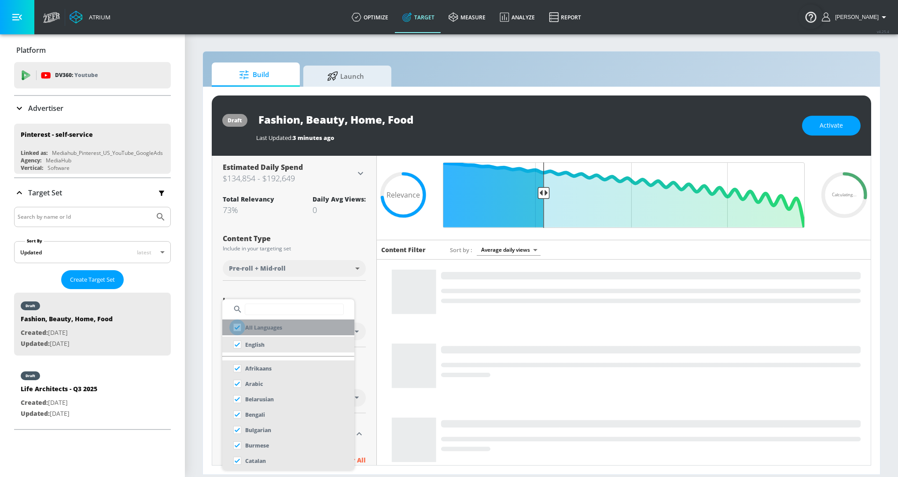
checkbox input "true"
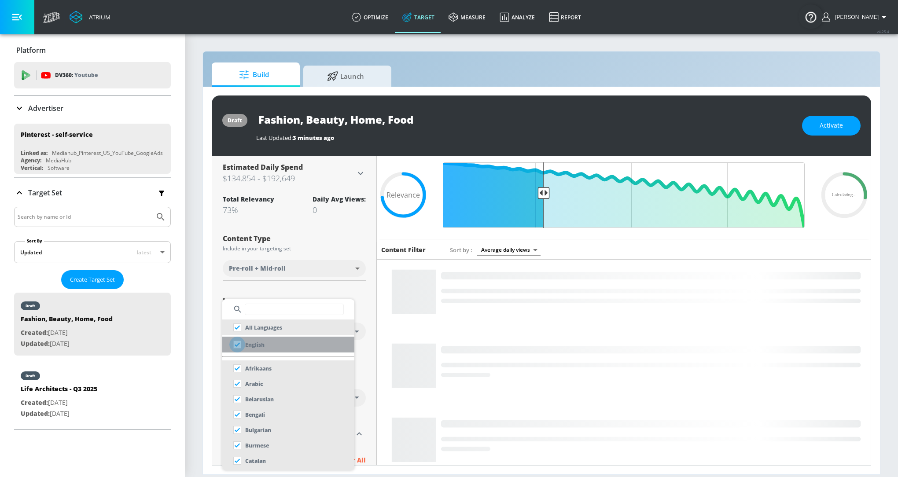
click at [239, 346] on input "checkbox" at bounding box center [237, 345] width 16 height 16
checkbox input "true"
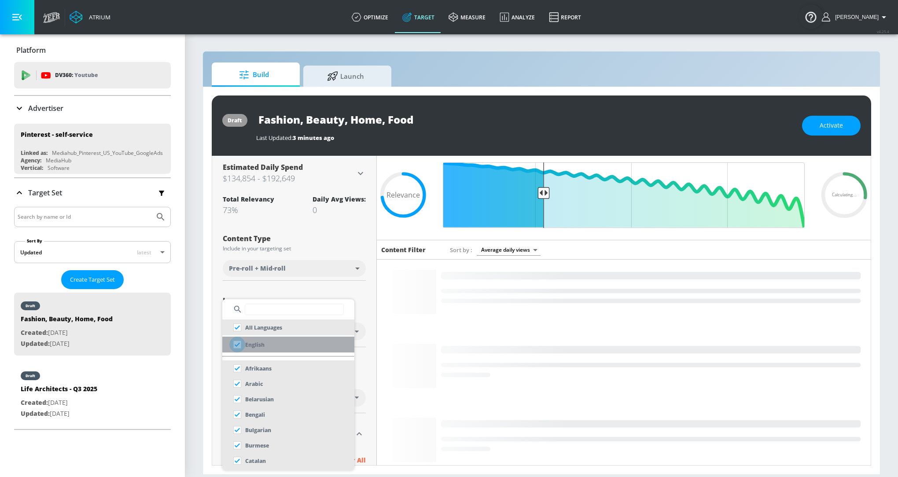
checkbox input "false"
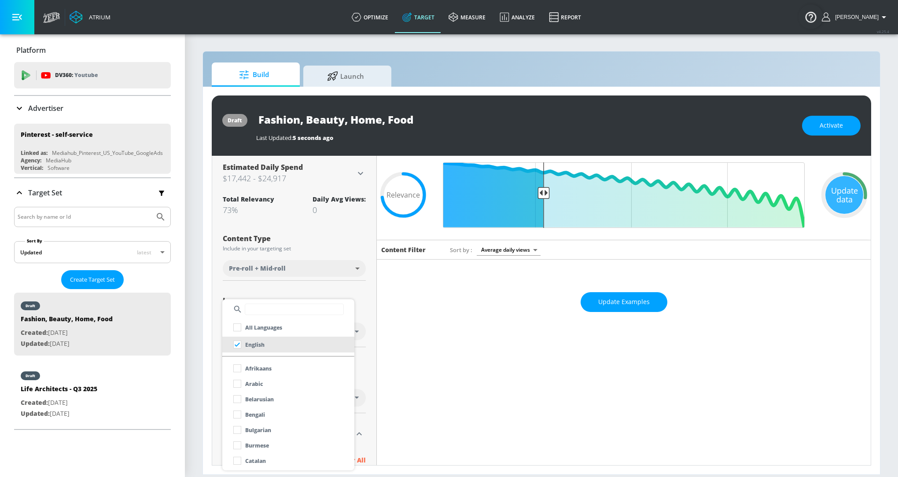
click at [397, 329] on div at bounding box center [449, 238] width 898 height 477
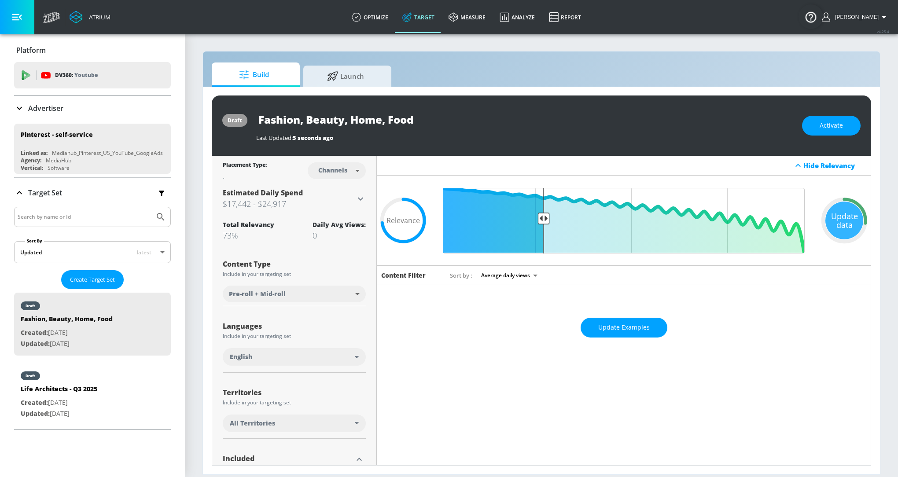
scroll to position [0, 0]
click at [629, 317] on button "Update Examples" at bounding box center [624, 327] width 87 height 20
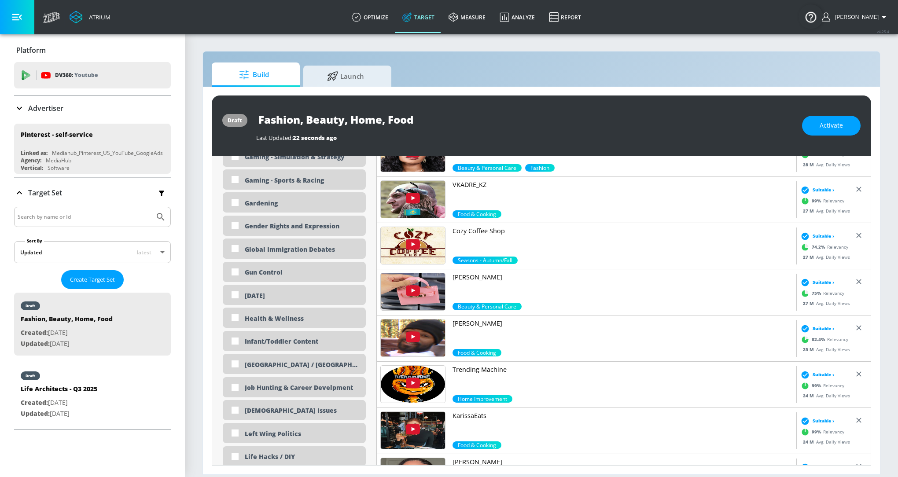
scroll to position [1405, 0]
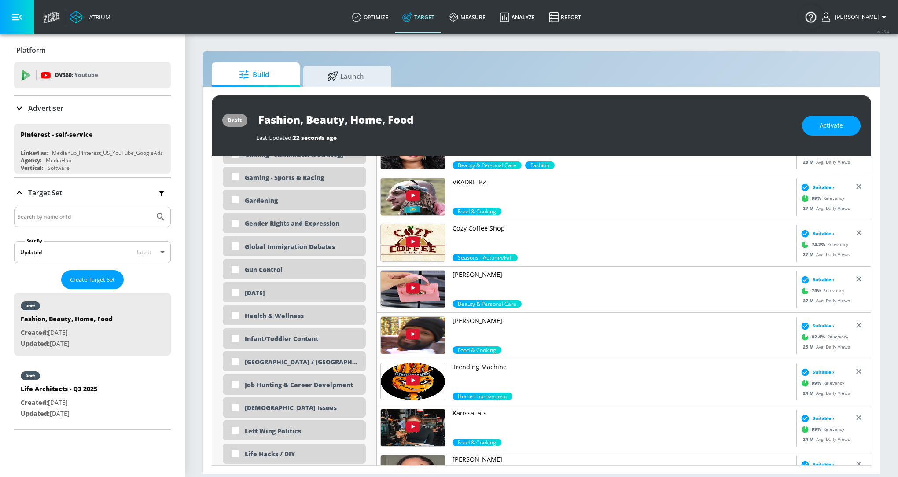
click at [474, 183] on p "VKADRE_KZ" at bounding box center [622, 182] width 340 height 9
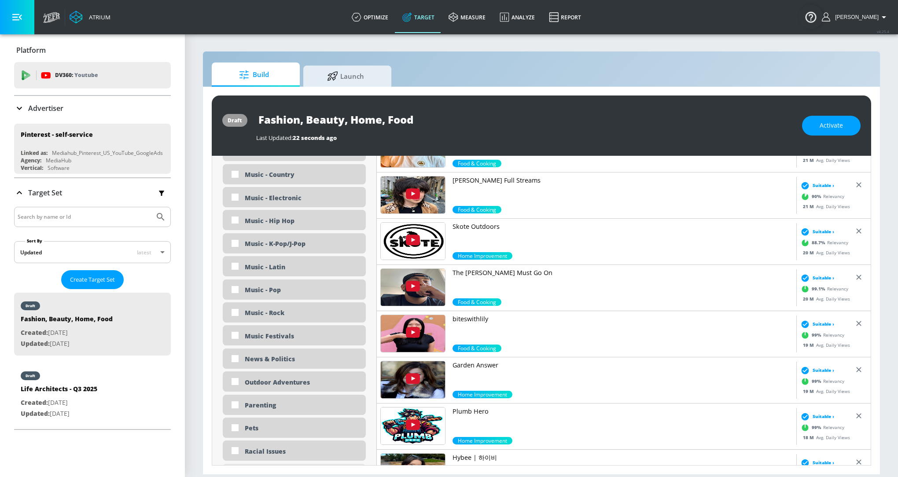
scroll to position [1918, 0]
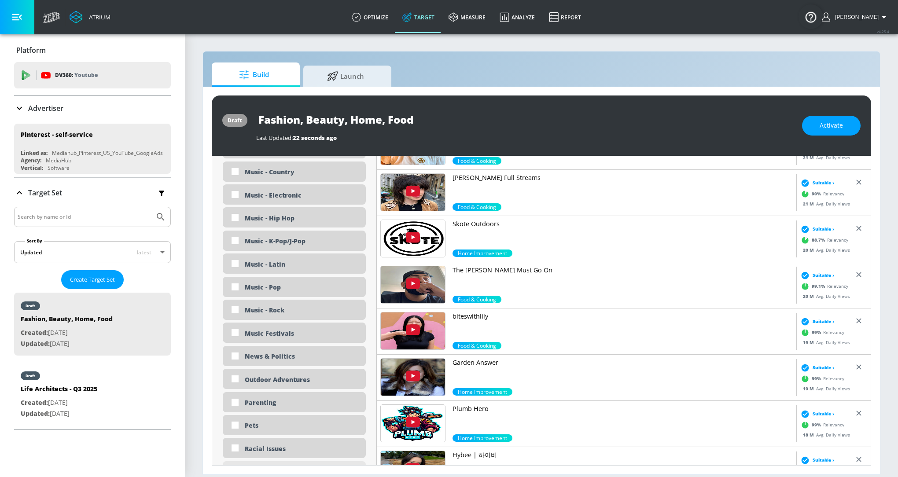
click at [500, 263] on div "The Joe Must Go On Food & Cooking" at bounding box center [586, 285] width 419 height 46
click at [500, 274] on link "The Joe Must Go On" at bounding box center [622, 281] width 340 height 30
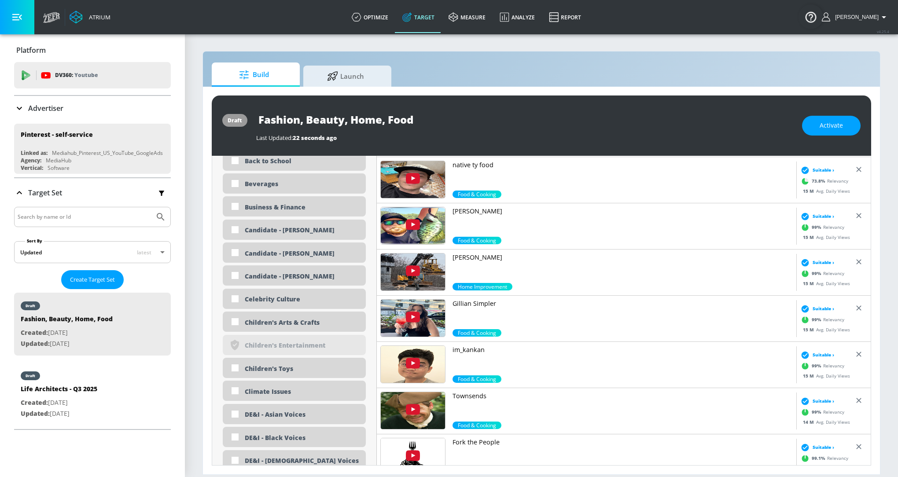
scroll to position [3137, 0]
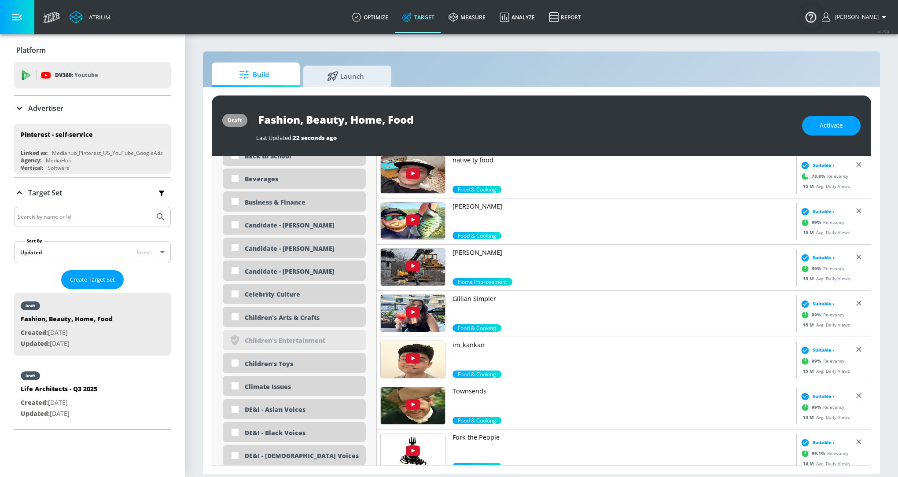
click at [482, 203] on p "Wade Fishez" at bounding box center [622, 206] width 340 height 9
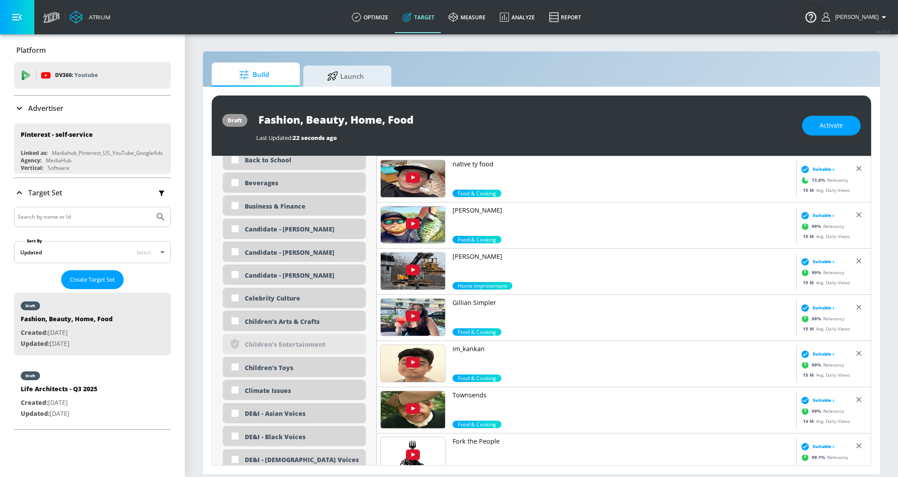
scroll to position [3127, 0]
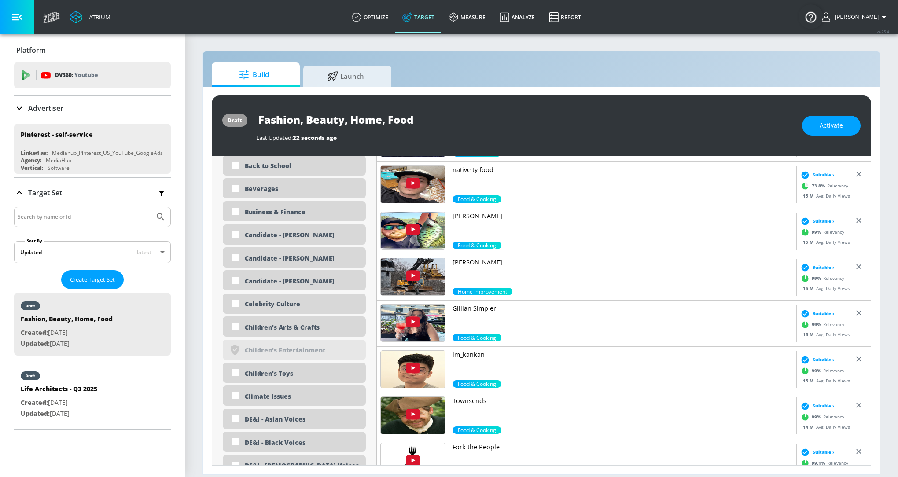
click at [491, 309] on p "Gillian Simpler" at bounding box center [622, 308] width 340 height 9
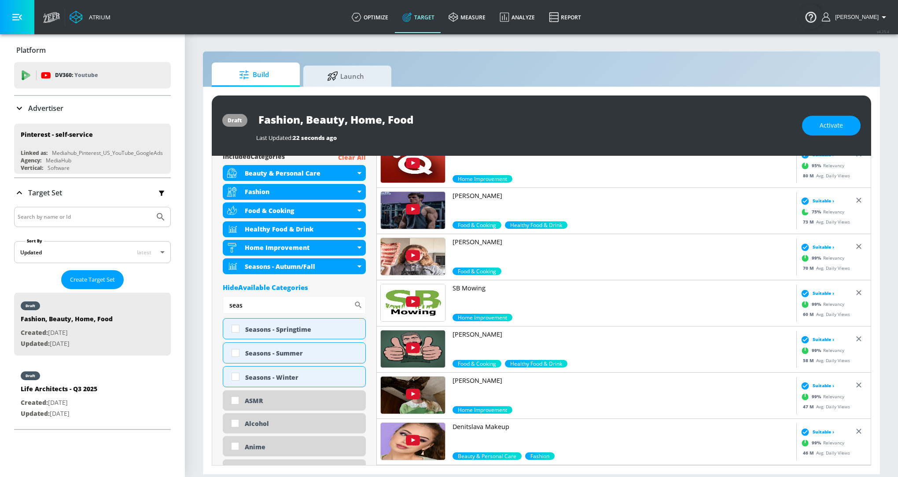
scroll to position [0, 0]
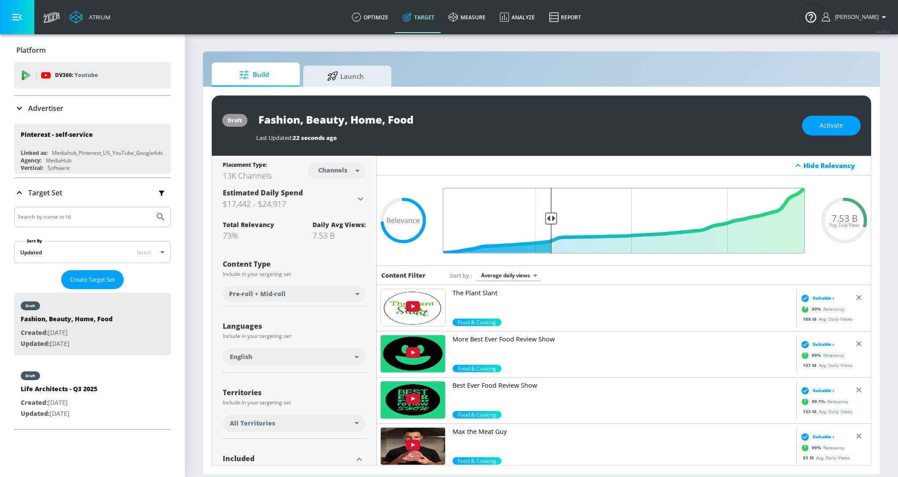
drag, startPoint x: 545, startPoint y: 218, endPoint x: 550, endPoint y: 218, distance: 4.8
type input "0.71"
click at [550, 218] on input "Final Threshold" at bounding box center [623, 221] width 371 height 66
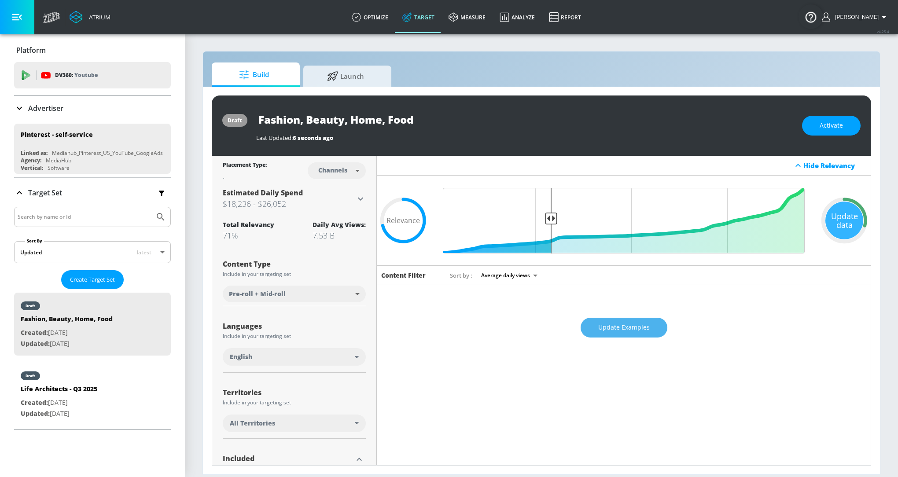
click at [625, 329] on span "Update Examples" at bounding box center [623, 327] width 51 height 11
click at [615, 320] on button "Update Examples" at bounding box center [624, 328] width 87 height 20
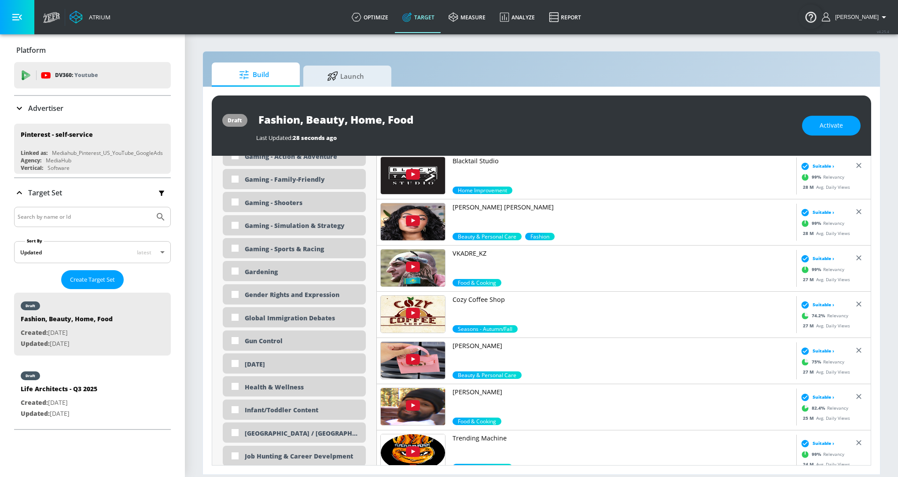
scroll to position [1399, 0]
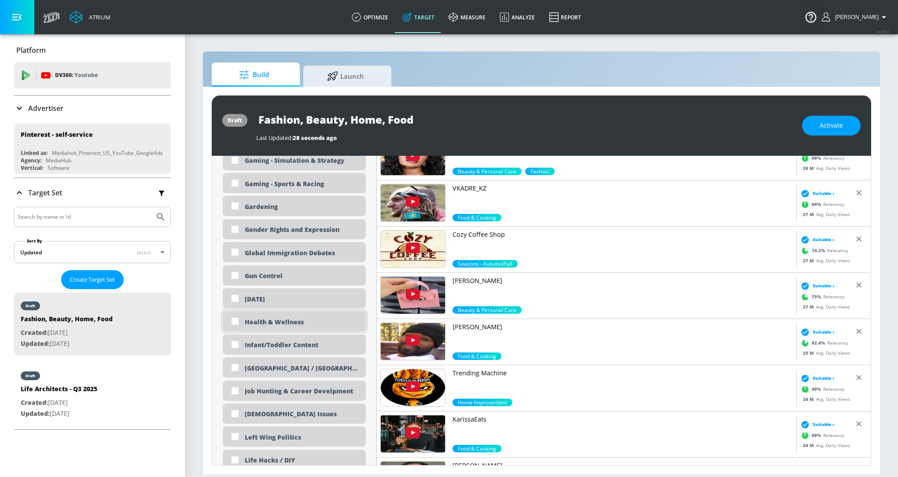
click at [235, 313] on input "checkbox" at bounding box center [235, 321] width 16 height 16
checkbox input "true"
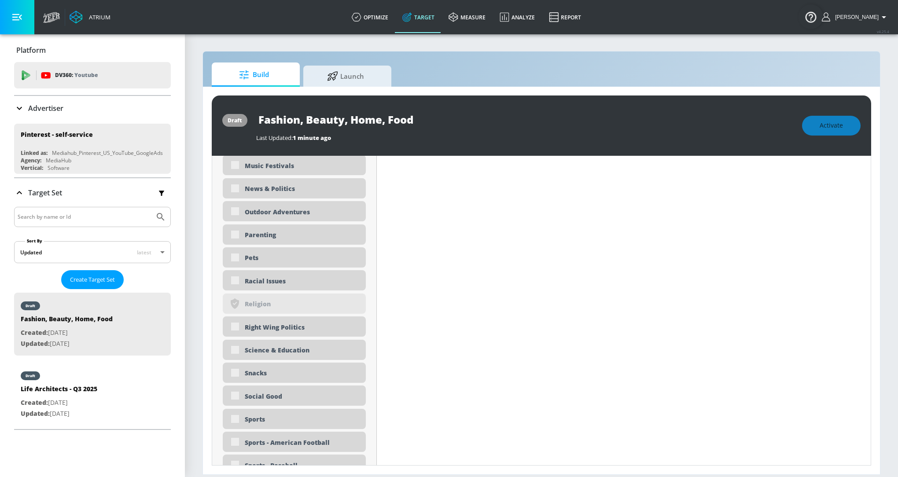
scroll to position [2108, 0]
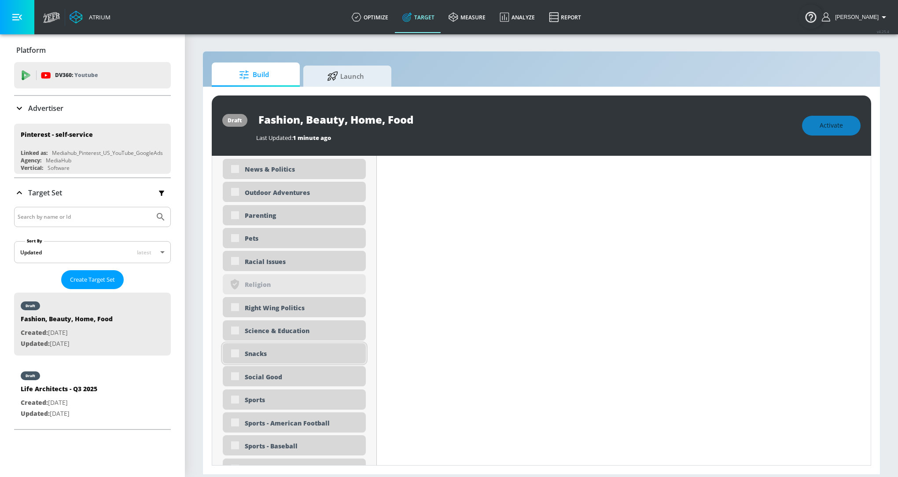
click at [238, 352] on div "Snacks" at bounding box center [294, 353] width 143 height 20
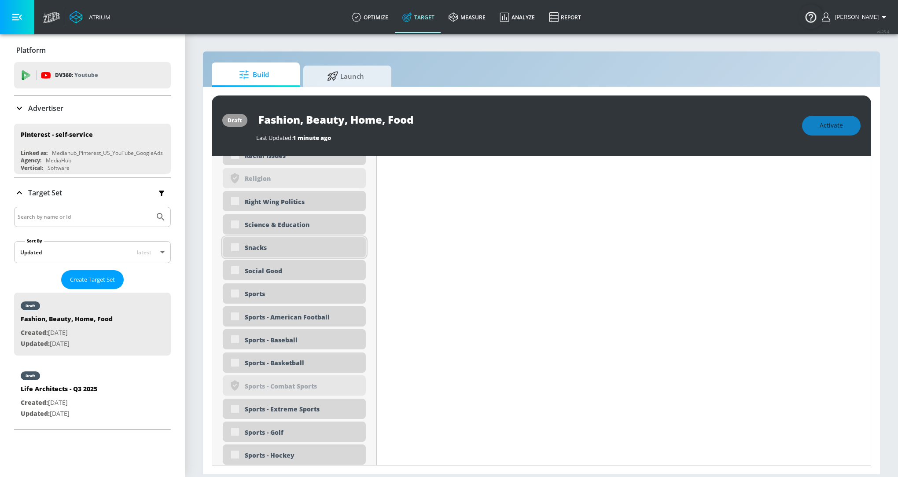
scroll to position [2217, 0]
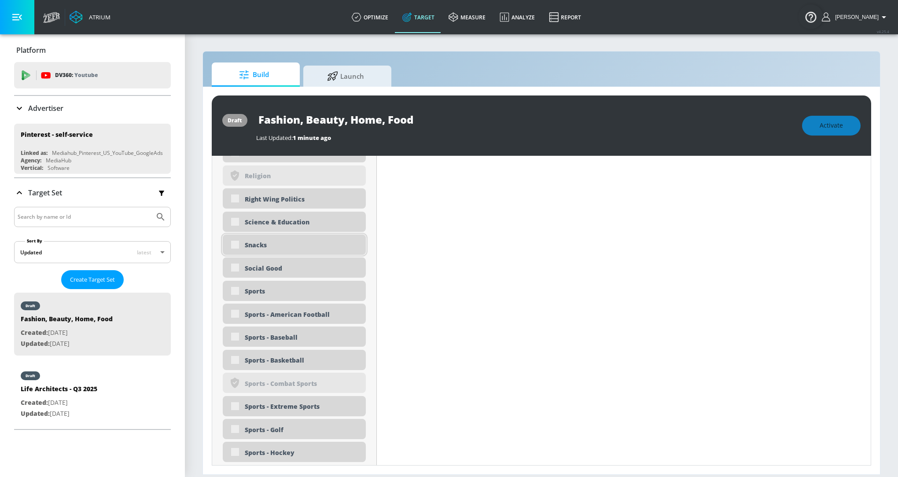
click at [261, 242] on div "Snacks" at bounding box center [302, 245] width 114 height 8
checkbox input "true"
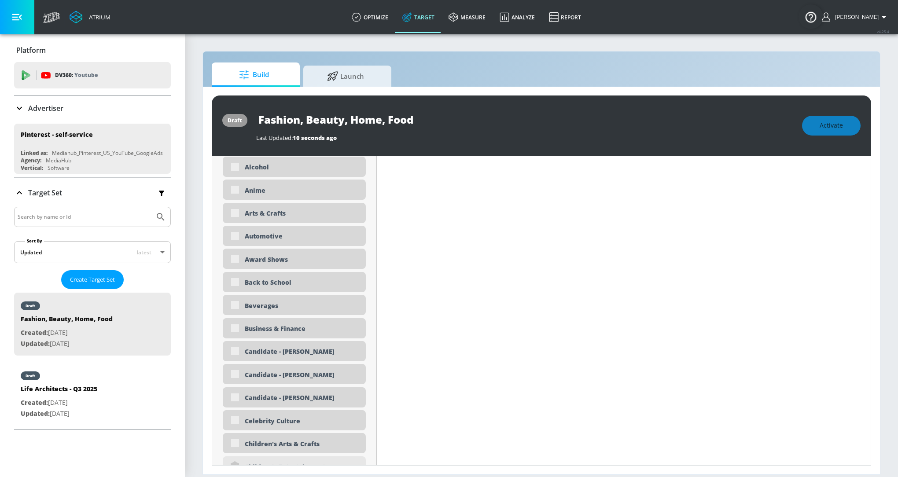
scroll to position [0, 0]
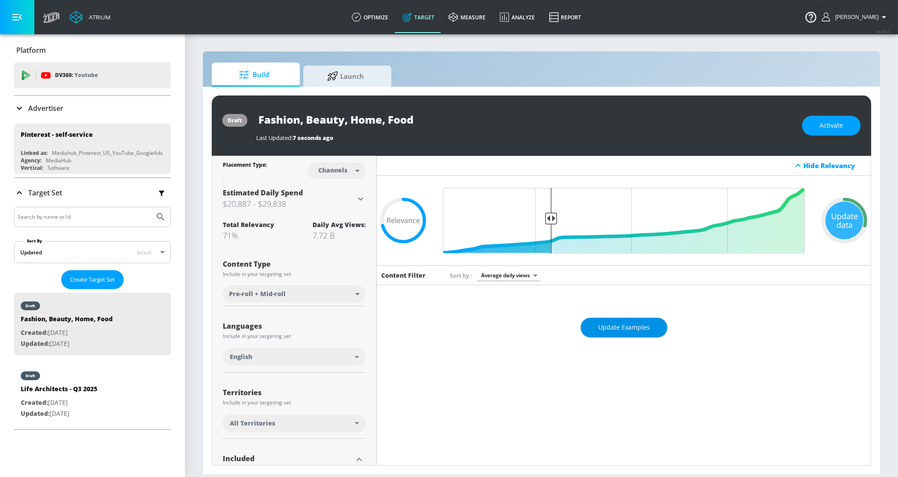
click at [594, 326] on button "Update Examples" at bounding box center [624, 328] width 87 height 20
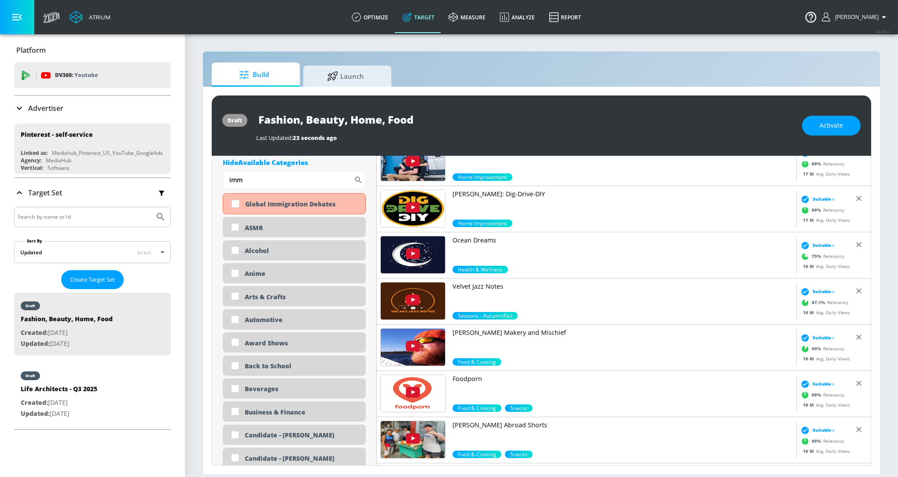
scroll to position [2919, 0]
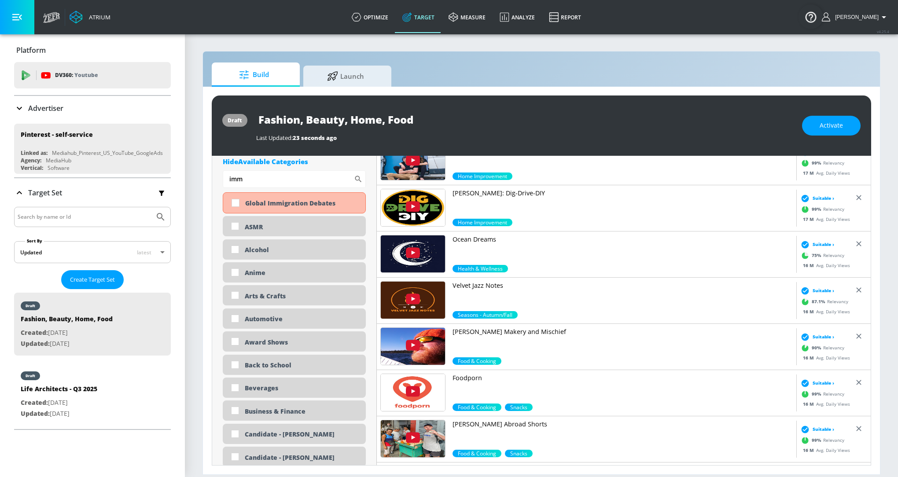
click at [489, 283] on p "Velvet Jazz Notes" at bounding box center [622, 285] width 340 height 9
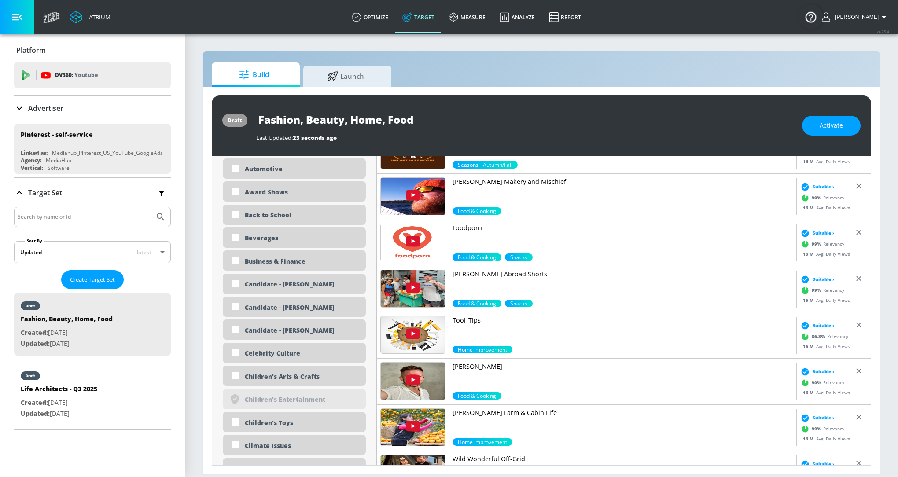
scroll to position [3081, 0]
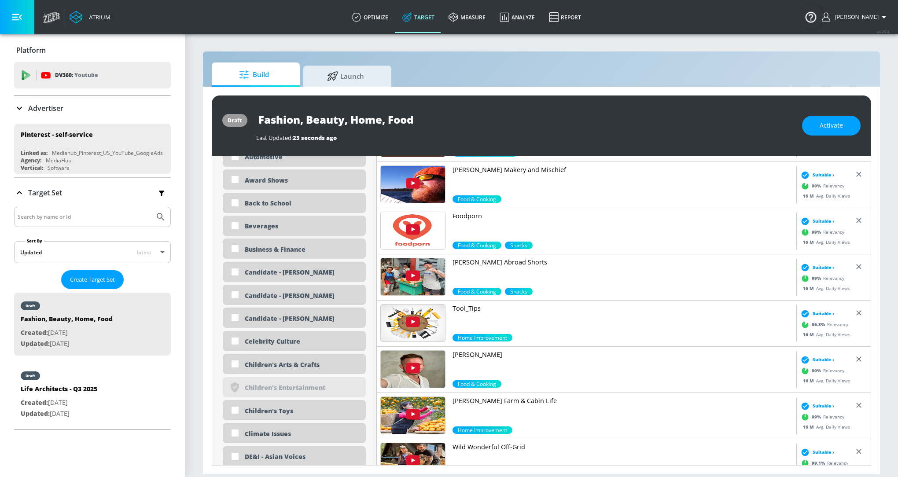
click at [493, 266] on link "Hugh Abroad Shorts" at bounding box center [622, 273] width 340 height 30
click at [78, 279] on span "Create Target Set" at bounding box center [92, 280] width 45 height 10
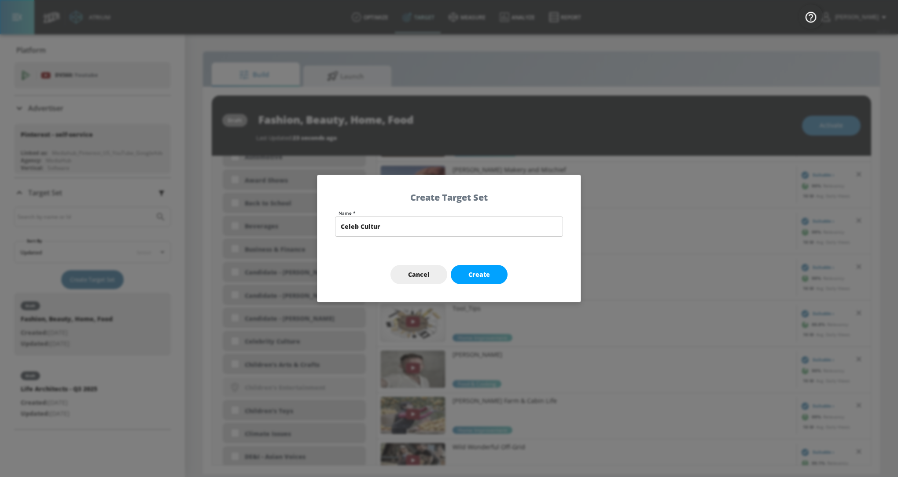
type input "Celeb Culture"
click at [461, 278] on button "Create" at bounding box center [479, 275] width 57 height 20
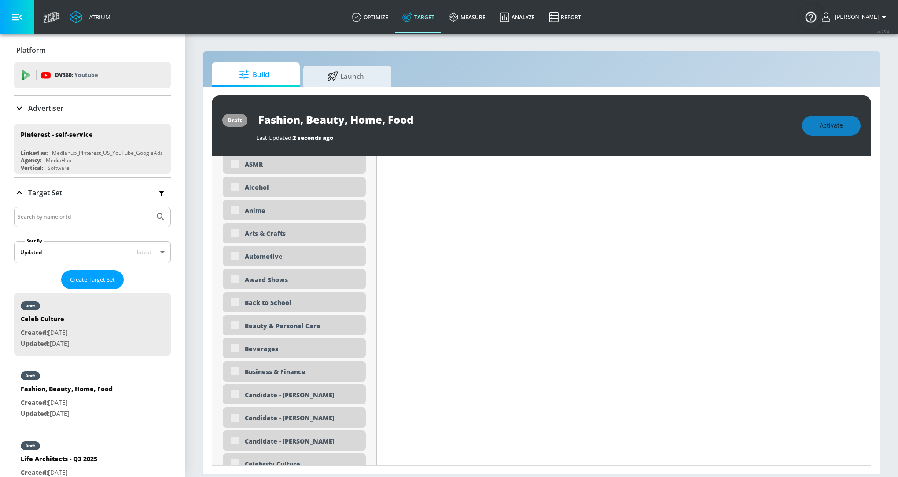
type input "Celeb Culture"
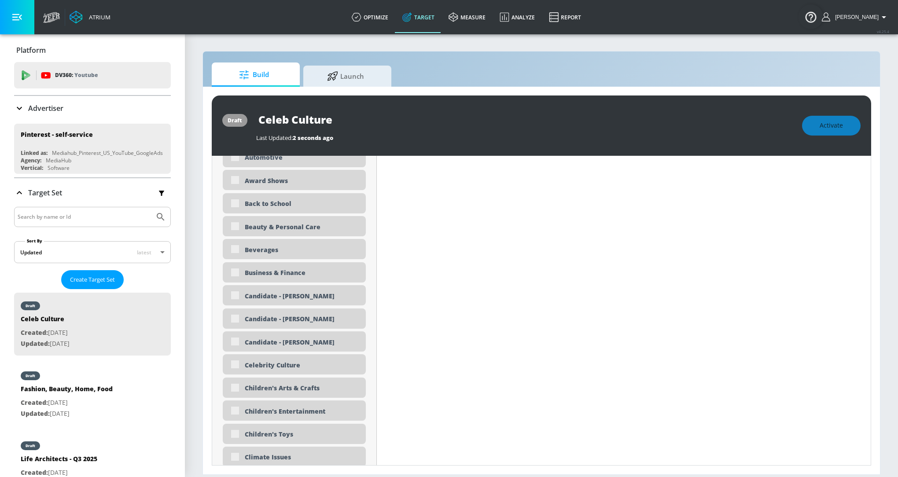
type input "0.7"
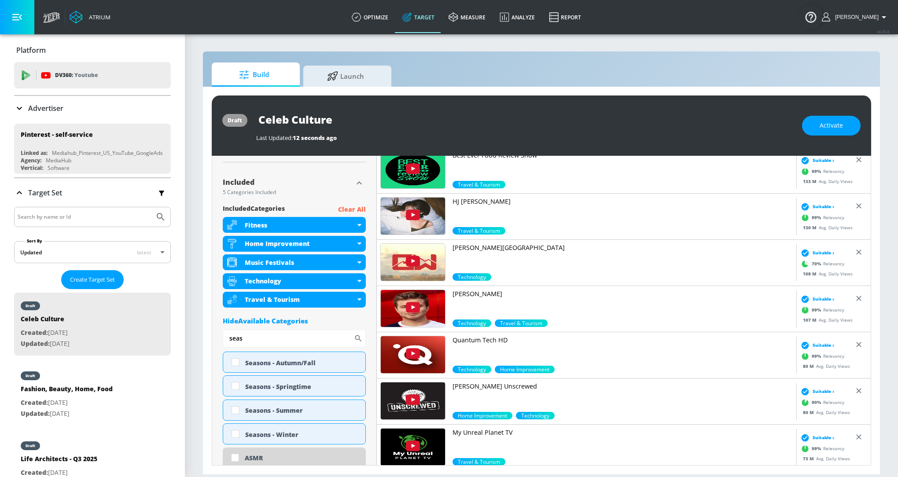
scroll to position [280, 0]
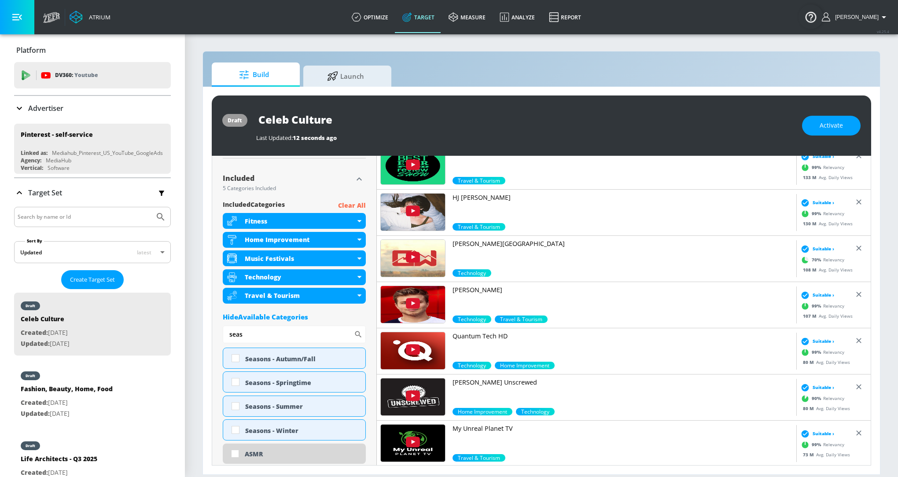
click at [357, 205] on p "Clear All" at bounding box center [352, 205] width 28 height 11
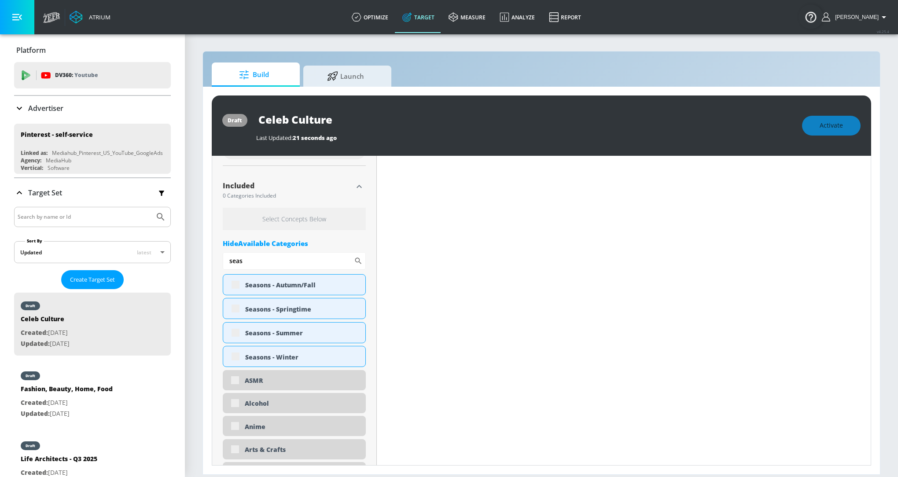
scroll to position [288, 0]
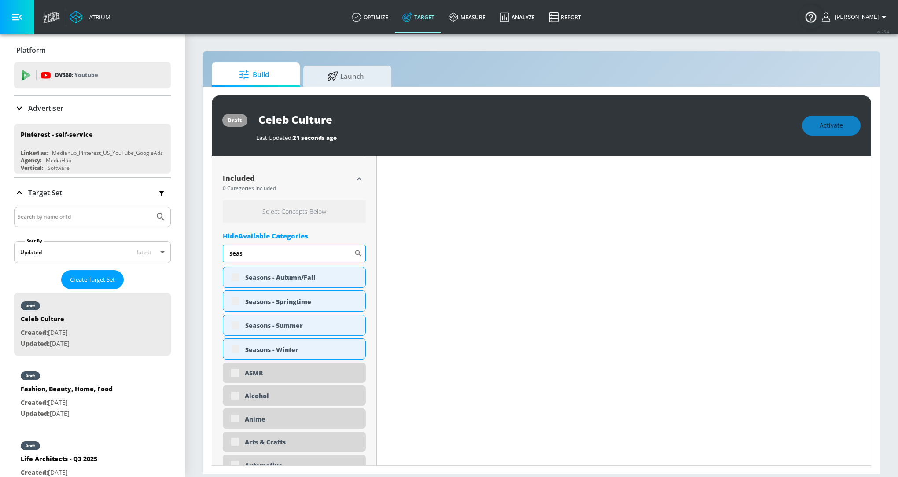
click at [303, 251] on input "seas" at bounding box center [288, 254] width 131 height 18
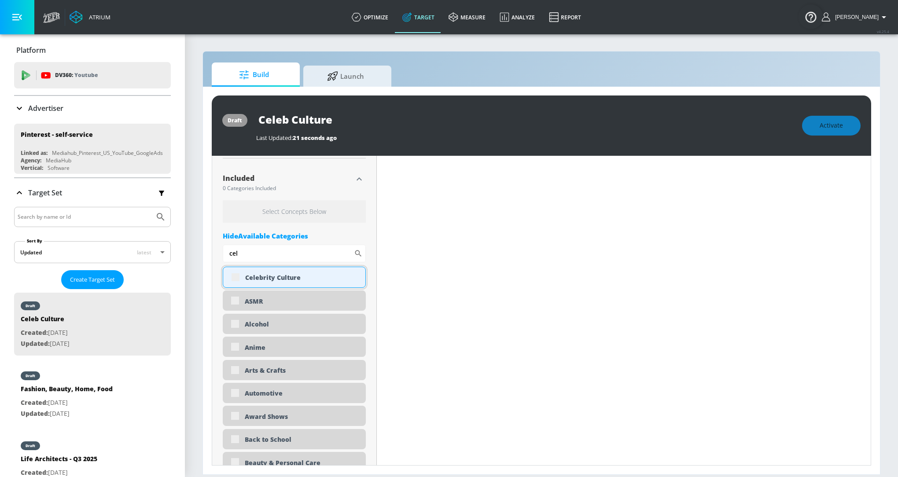
type input "cel"
click at [295, 281] on div "Celebrity Culture" at bounding box center [302, 277] width 114 height 8
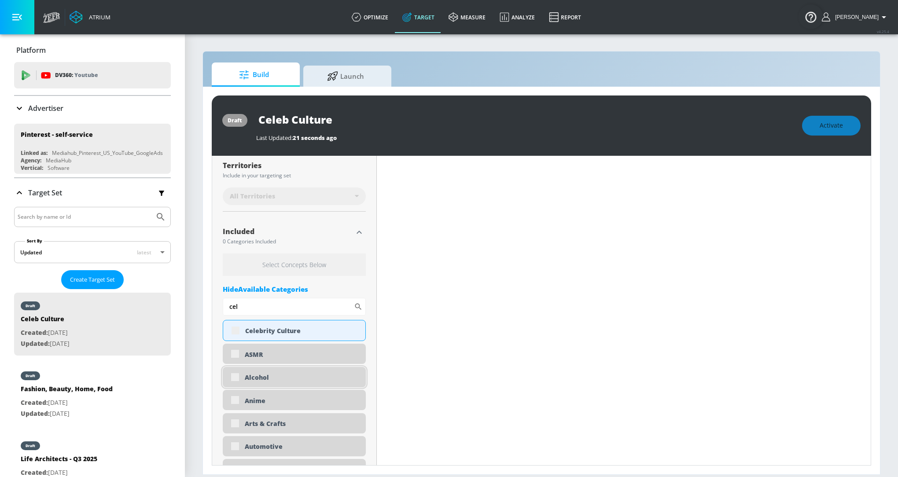
scroll to position [232, 0]
click at [232, 333] on div "Celebrity Culture" at bounding box center [294, 332] width 143 height 21
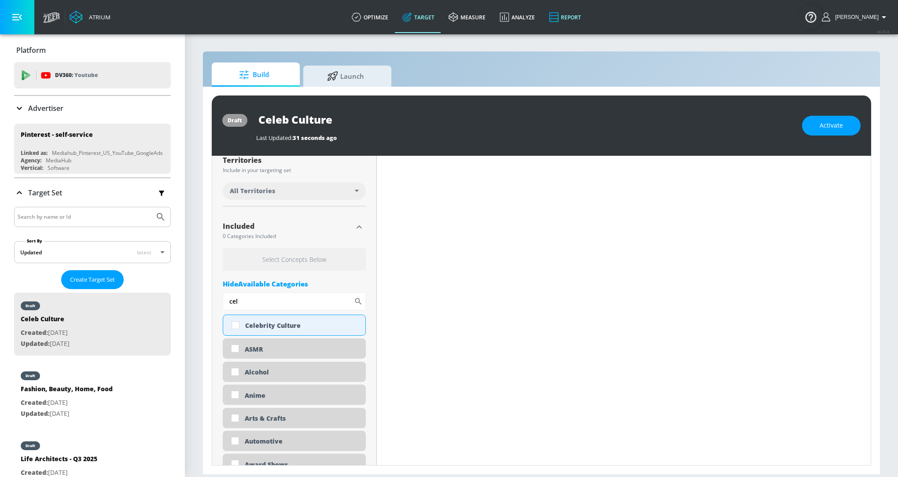
scroll to position [224, 0]
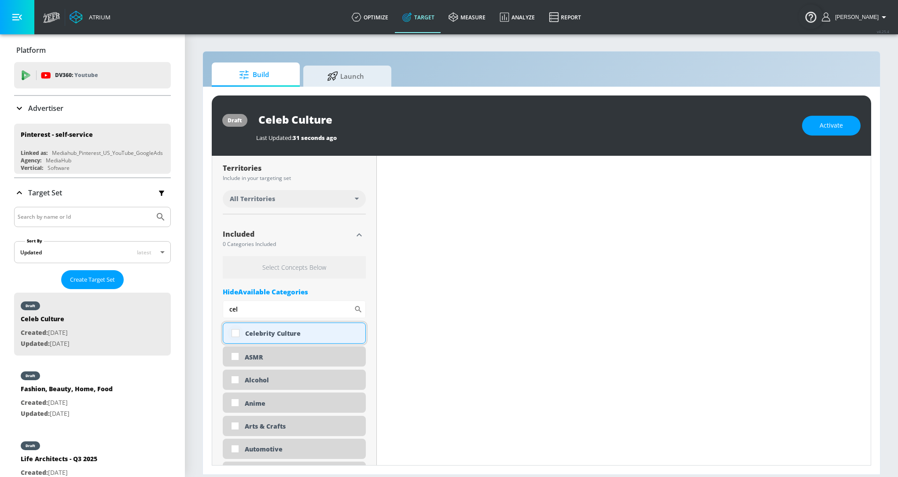
click at [239, 333] on input "checkbox" at bounding box center [236, 333] width 16 height 16
checkbox input "true"
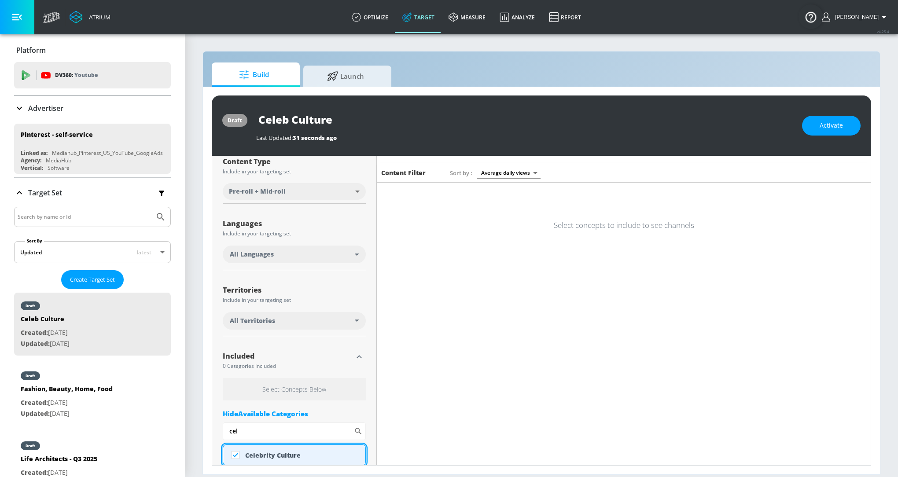
scroll to position [0, 0]
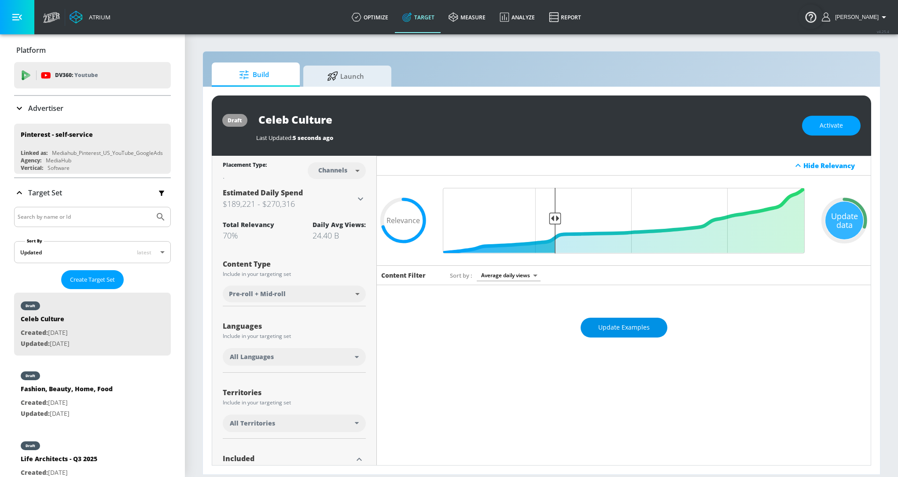
click at [625, 324] on span "Update Examples" at bounding box center [623, 327] width 51 height 11
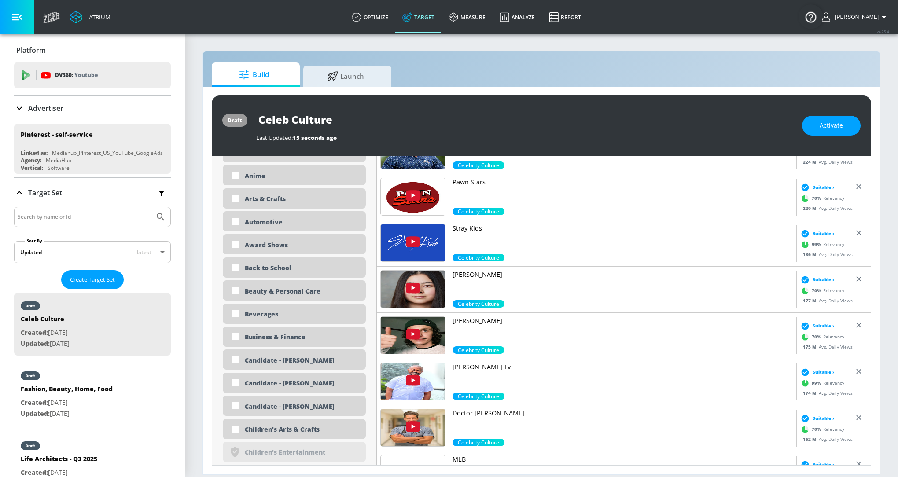
scroll to position [434, 0]
click at [469, 278] on p "[PERSON_NAME]" at bounding box center [622, 275] width 340 height 9
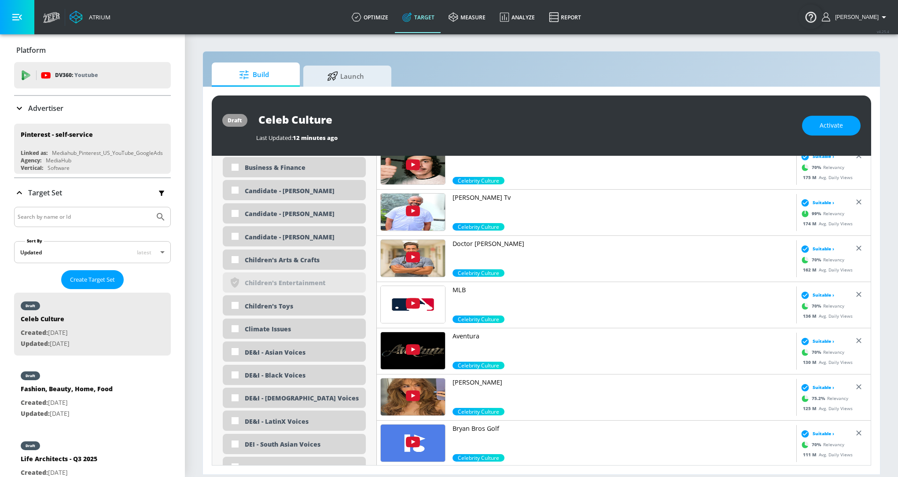
scroll to position [606, 0]
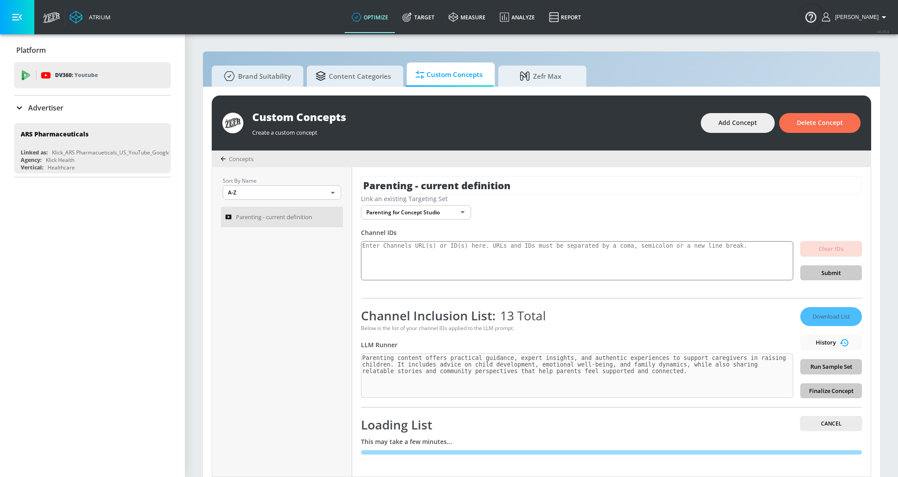
scroll to position [8, 0]
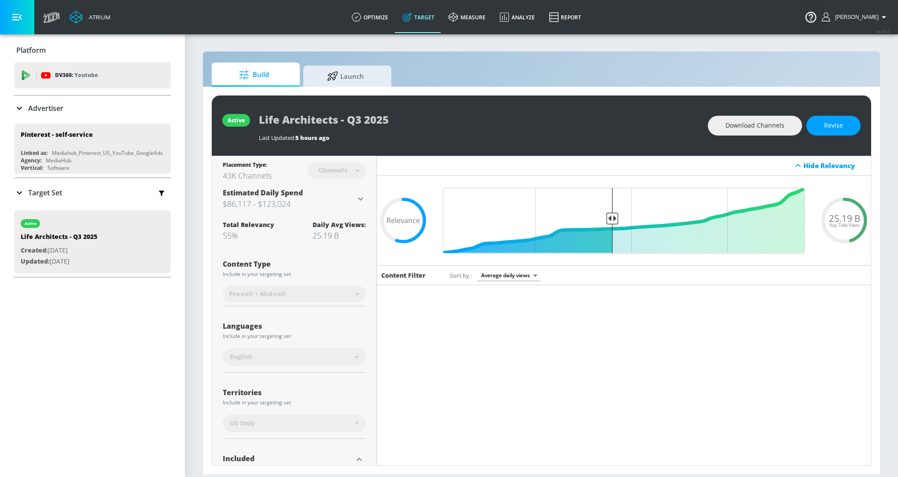
scroll to position [338, 0]
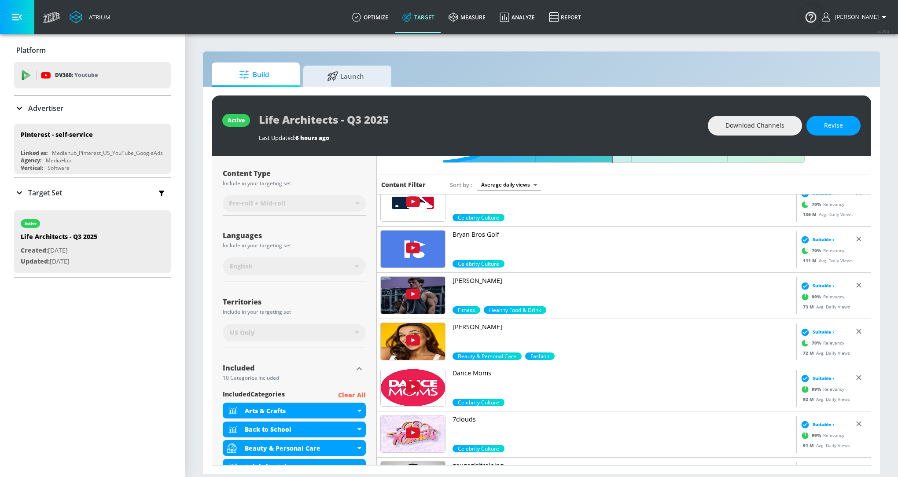
click at [52, 189] on p "Target Set" at bounding box center [45, 193] width 34 height 10
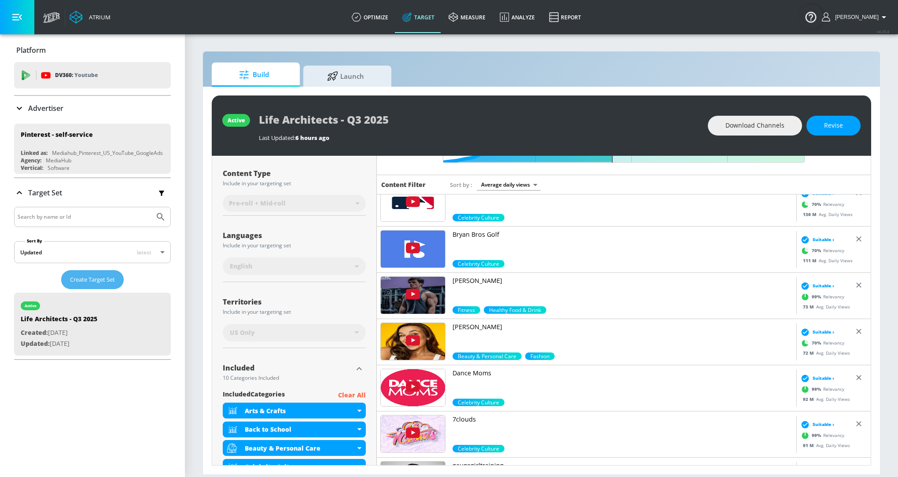
click at [92, 275] on span "Create Target Set" at bounding box center [92, 280] width 45 height 10
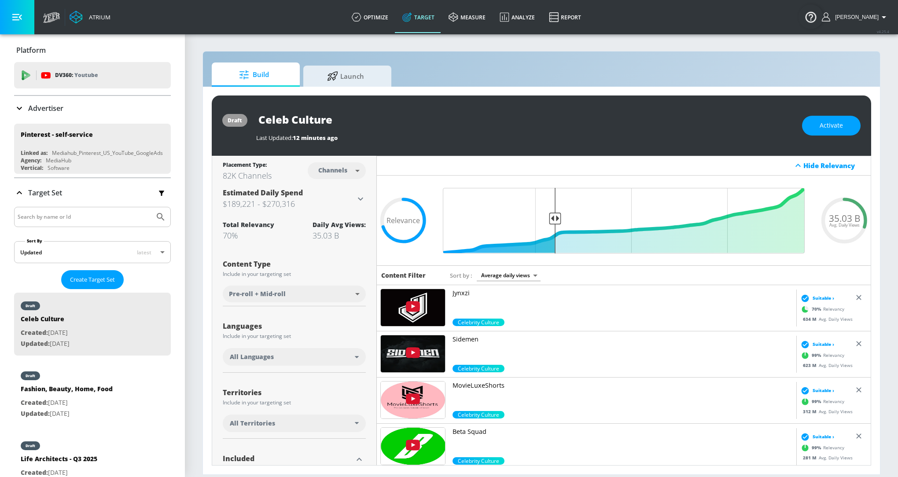
scroll to position [606, 0]
